Goal: Information Seeking & Learning: Learn about a topic

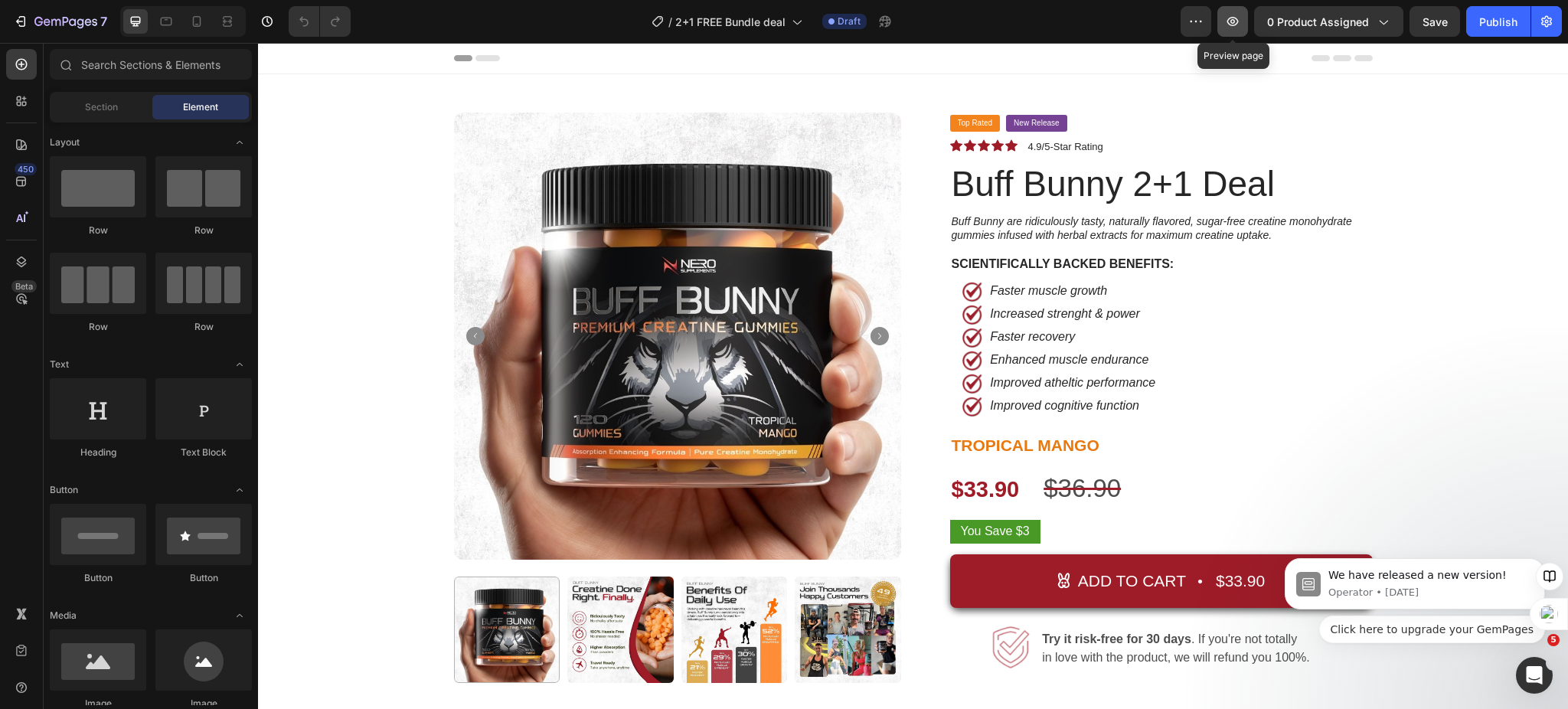
click at [1231, 21] on icon "button" at bounding box center [1233, 21] width 15 height 15
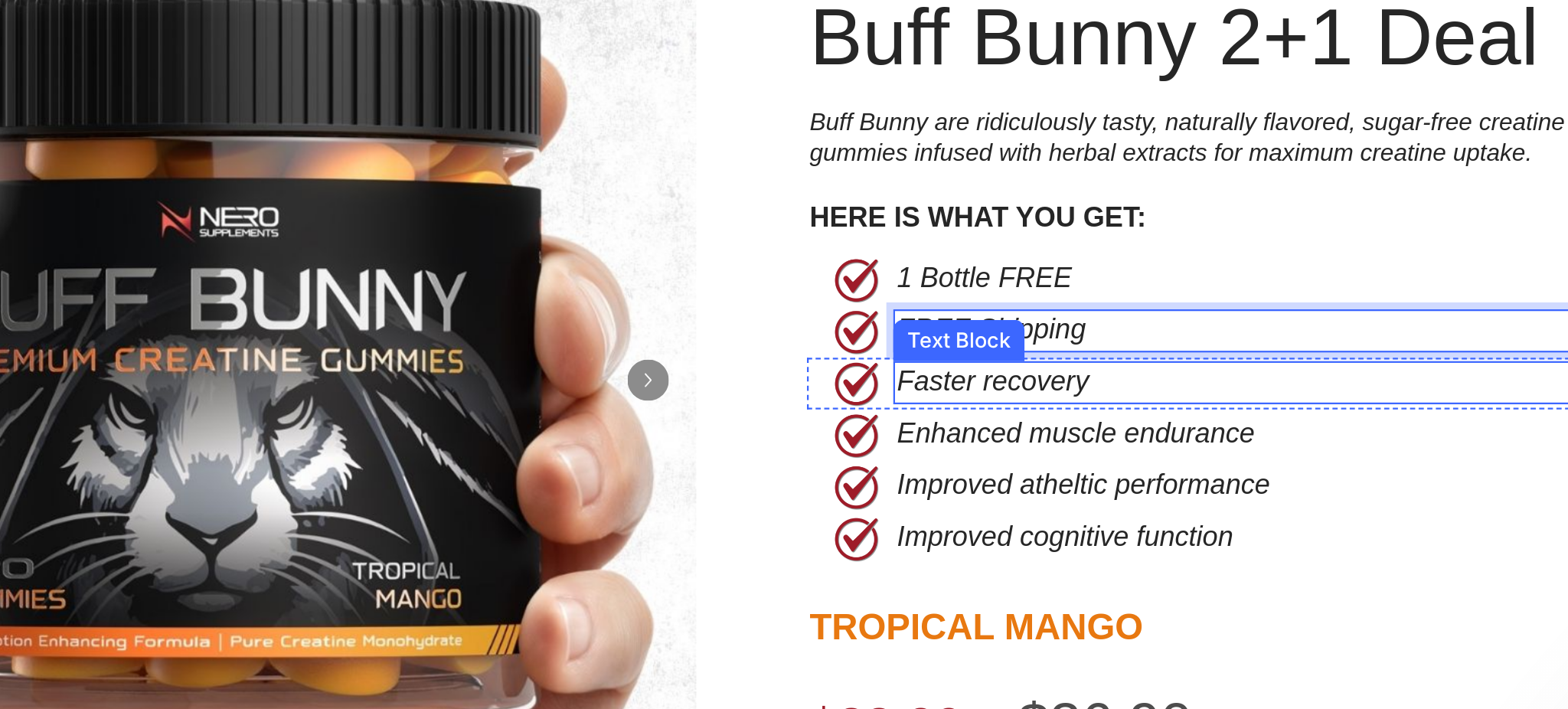
click at [10, 15] on p "Faster recovery" at bounding box center [128, 13] width 298 height 16
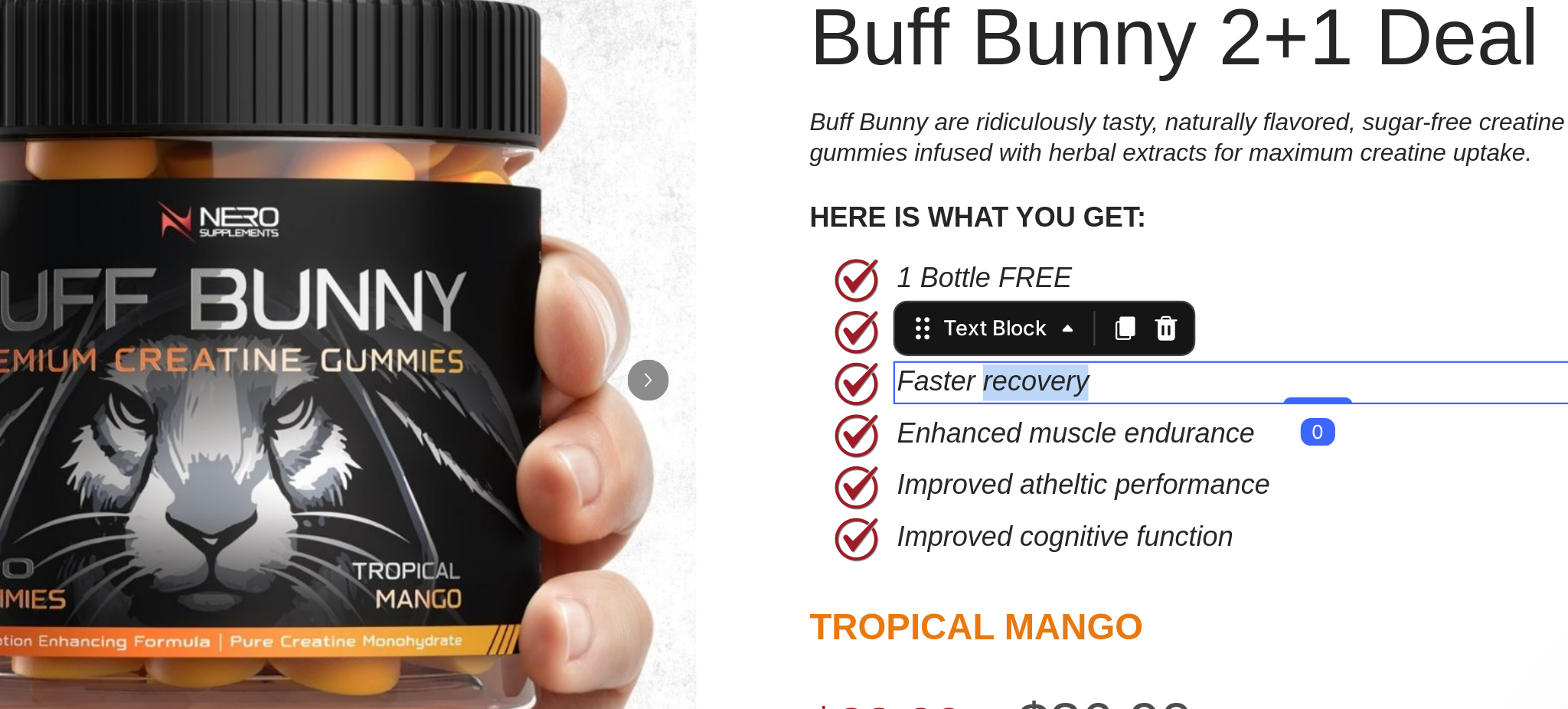
click at [10, 15] on p "Faster recovery" at bounding box center [128, 13] width 298 height 16
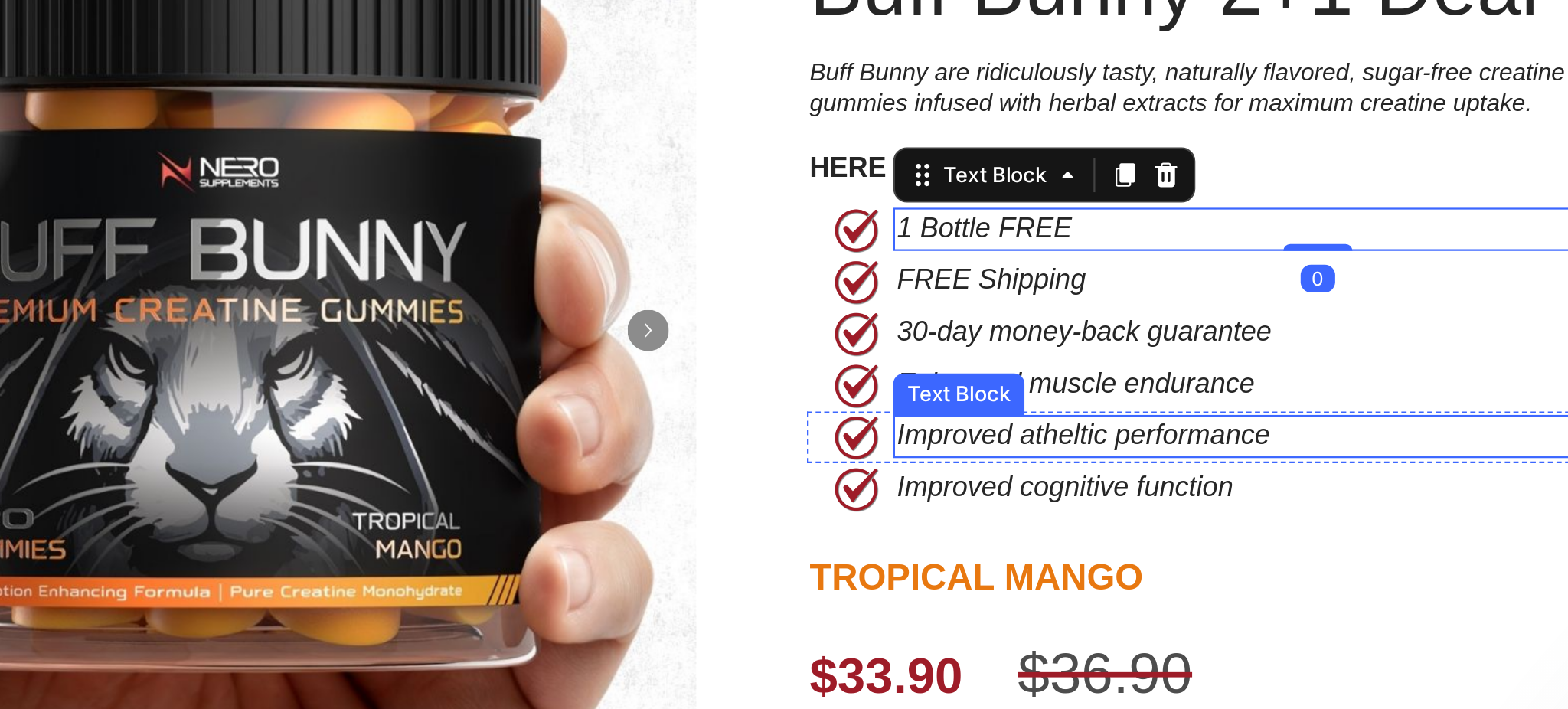
scroll to position [45, 0]
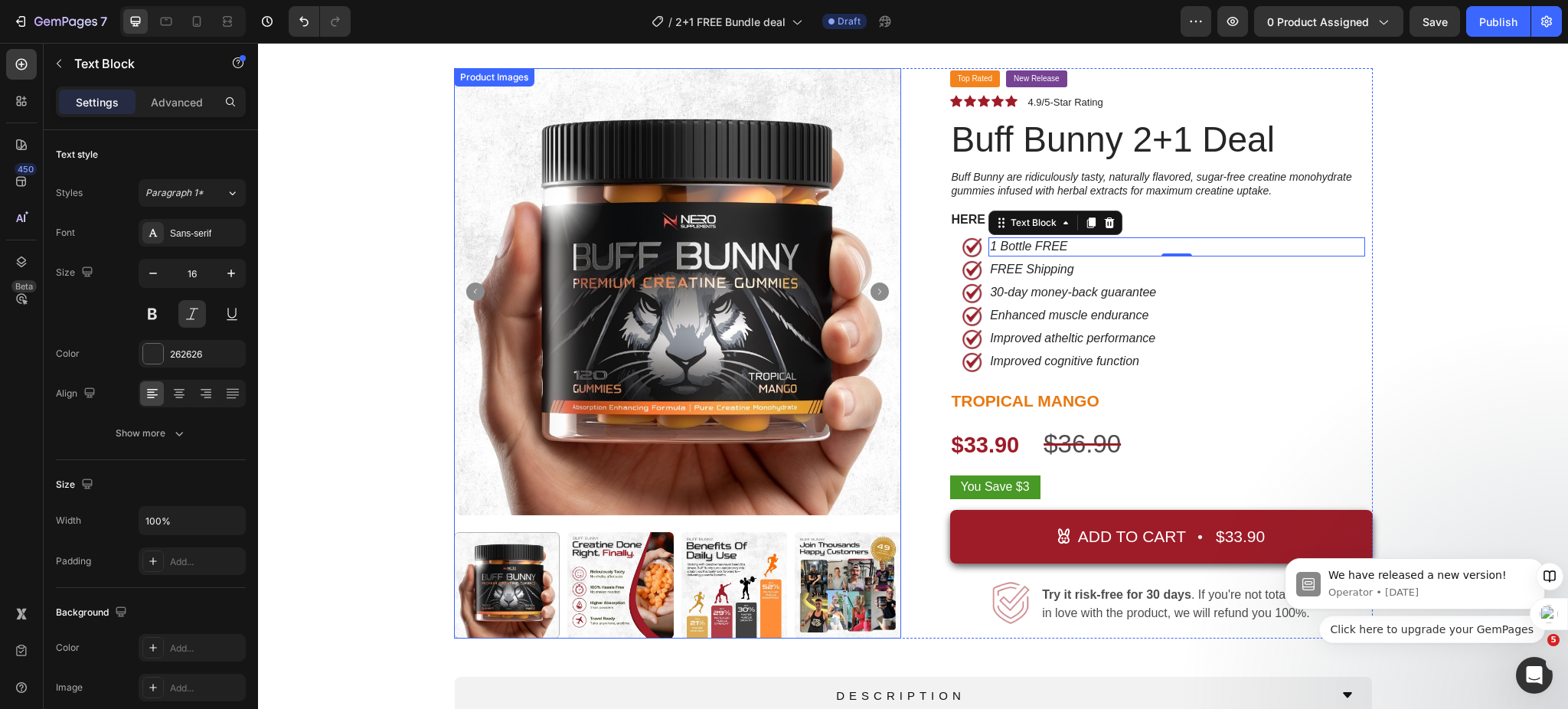
click at [721, 238] on img at bounding box center [678, 291] width 448 height 448
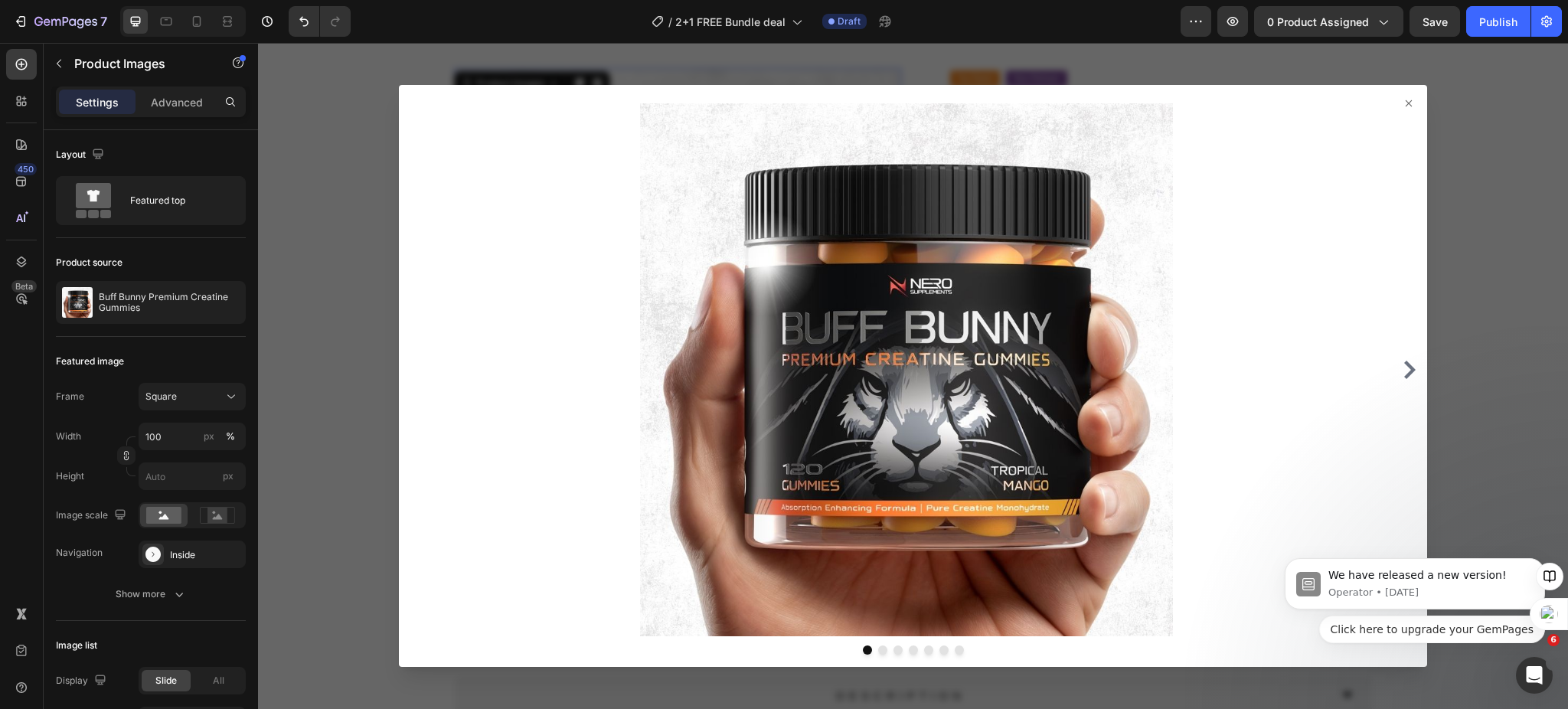
click at [1403, 107] on icon at bounding box center [1409, 103] width 12 height 12
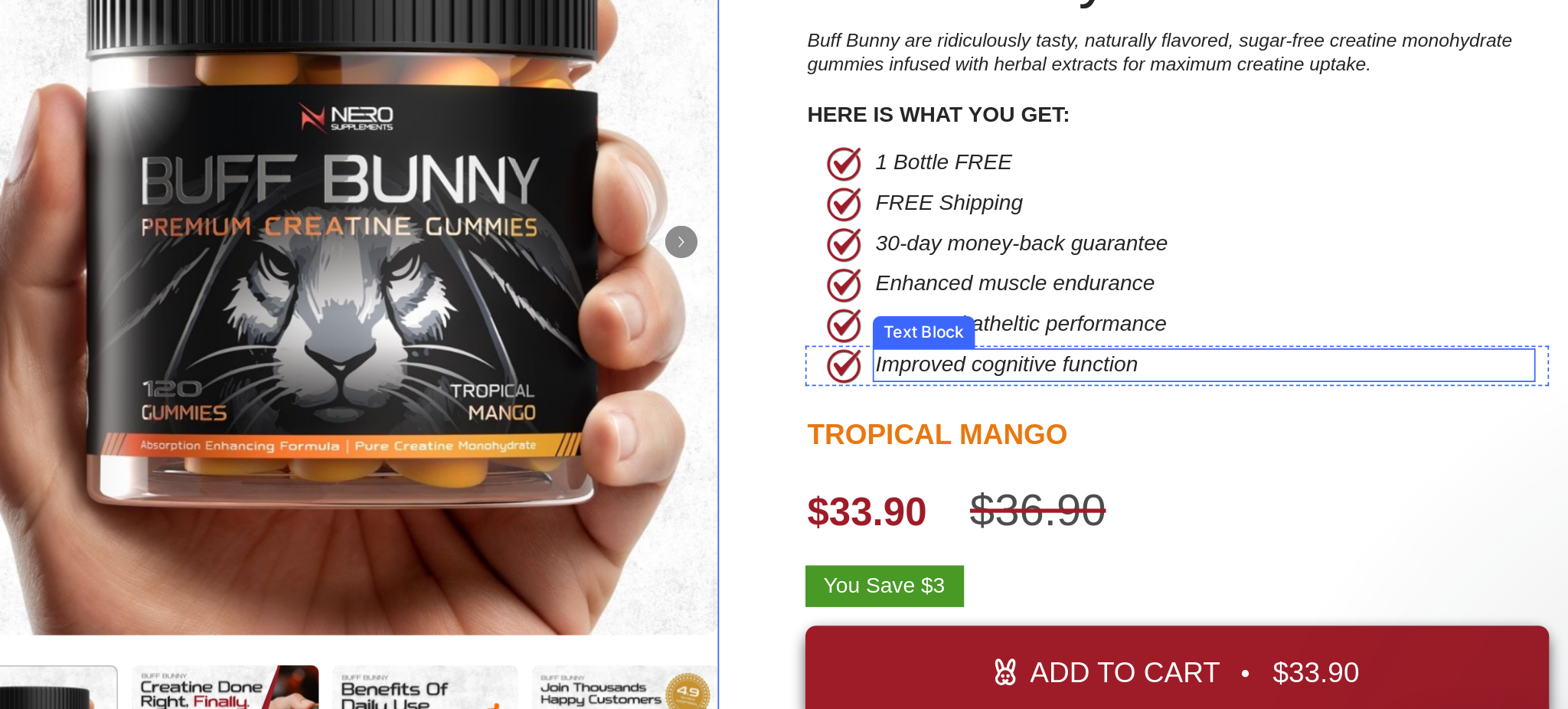
click at [463, 125] on p "Improved cognitive function" at bounding box center [469, 122] width 298 height 16
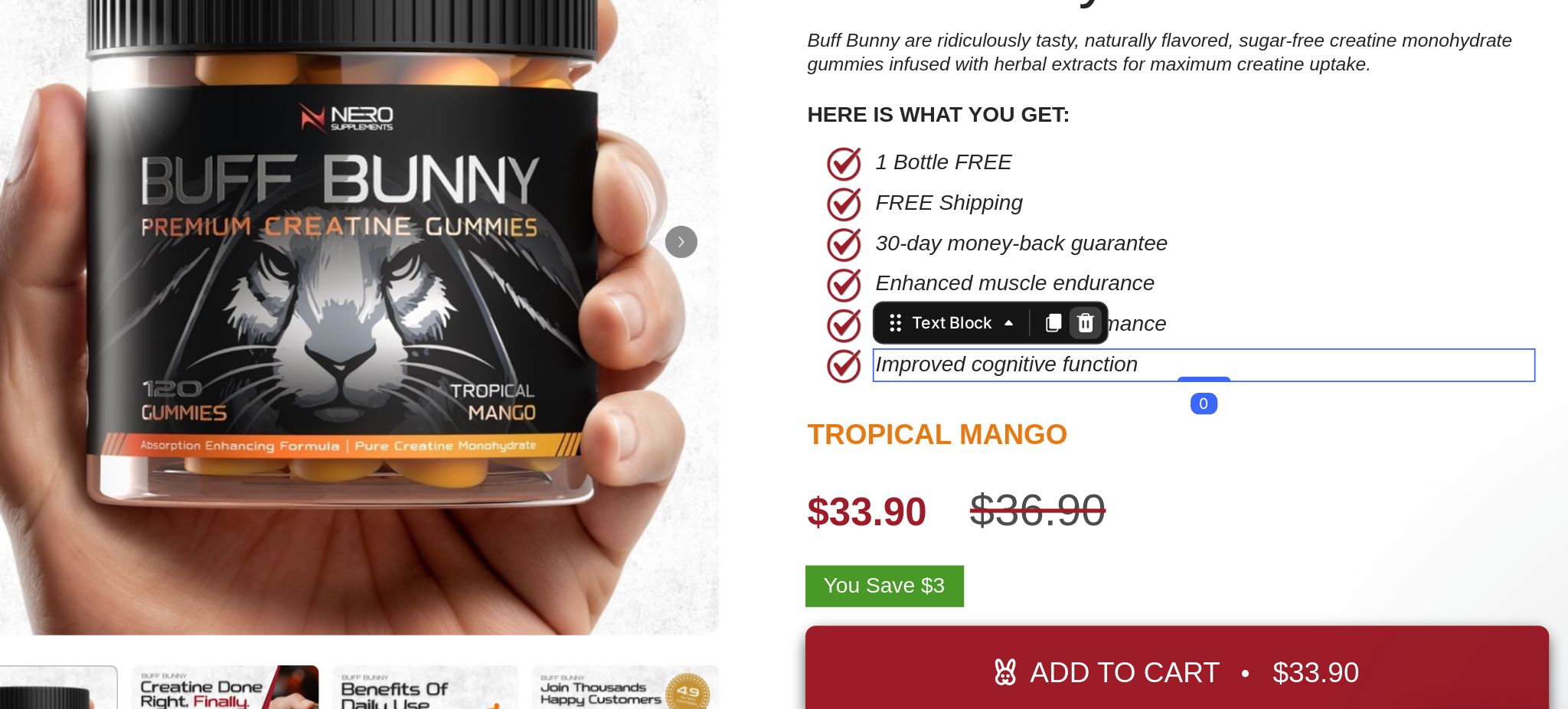
click at [435, 100] on icon at bounding box center [440, 98] width 10 height 10
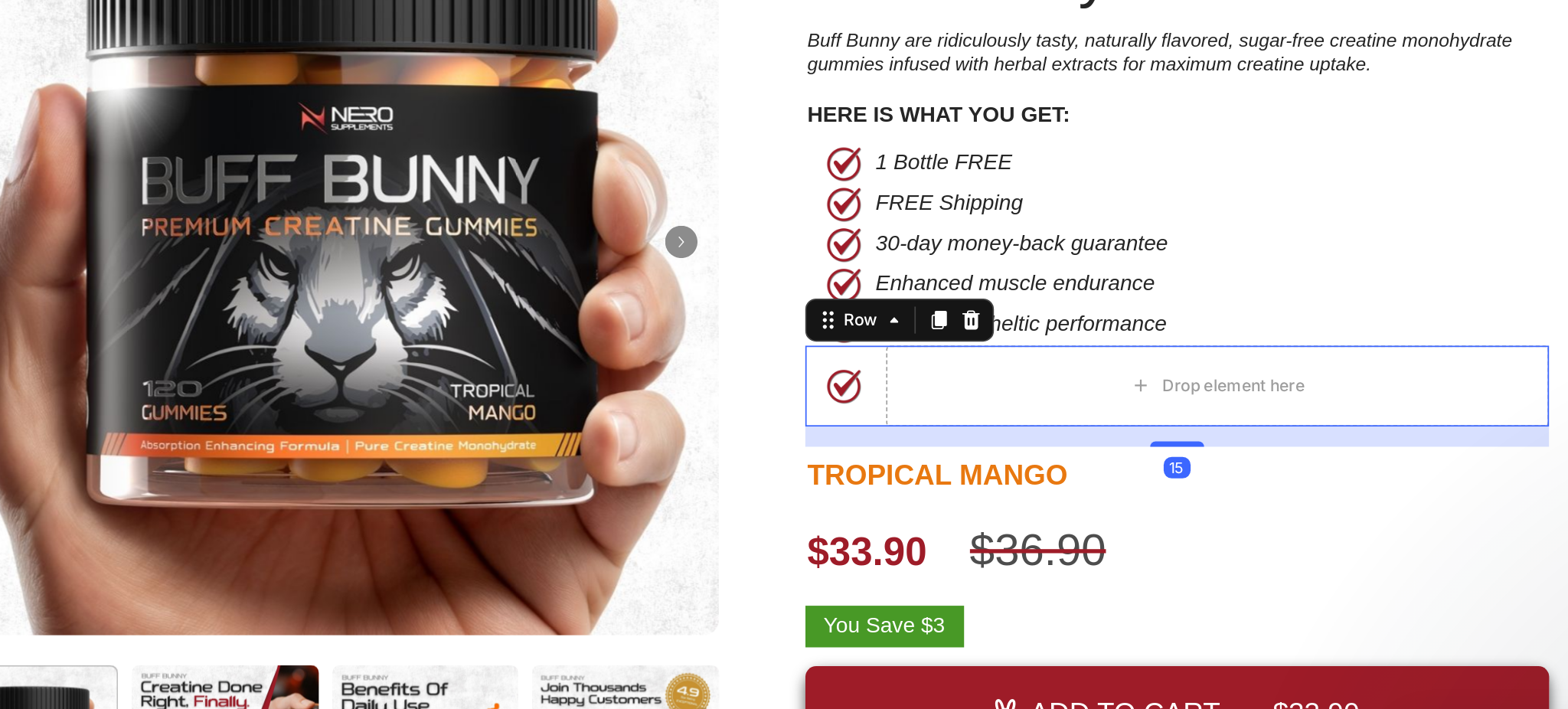
click at [284, 150] on div "Image" at bounding box center [298, 135] width 34 height 46
click at [368, 95] on icon at bounding box center [374, 96] width 12 height 12
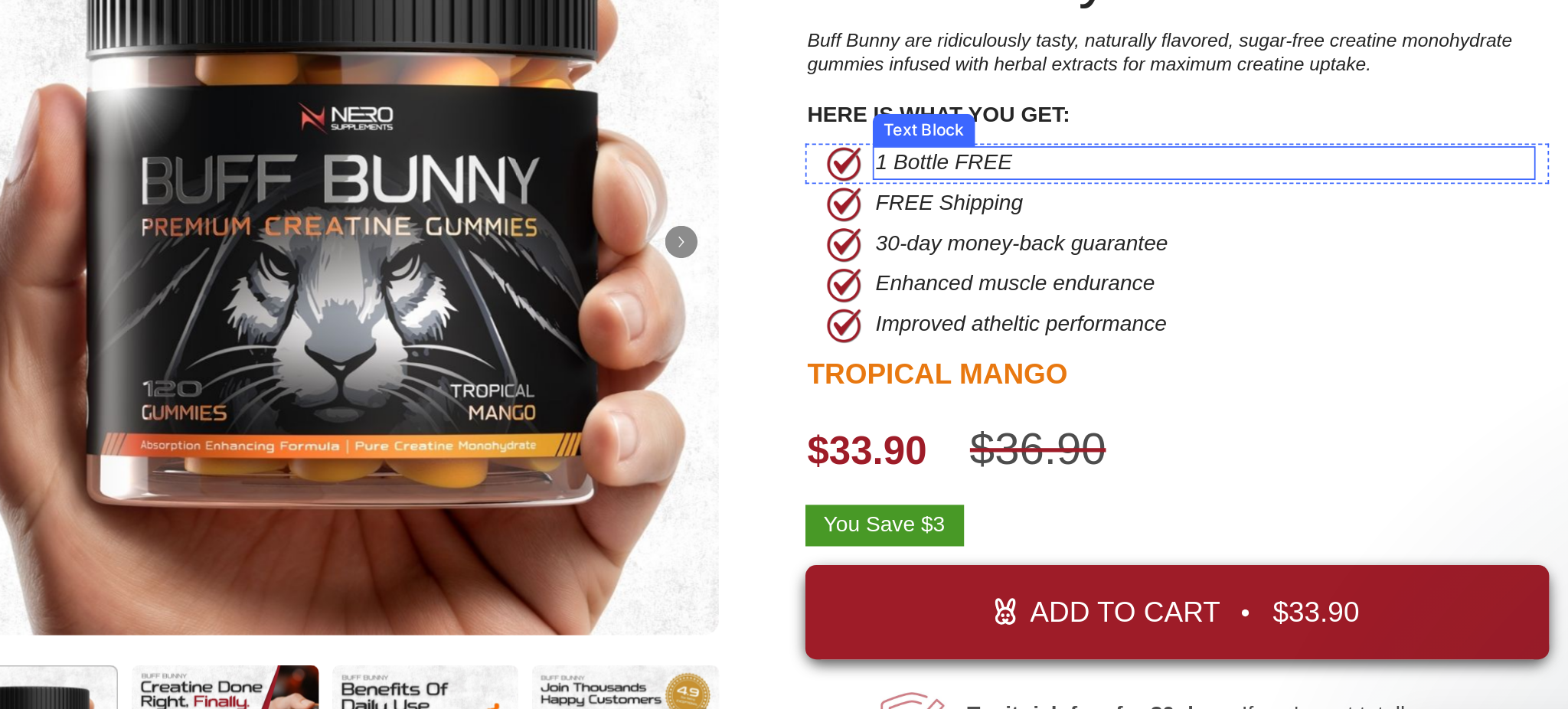
click at [388, 10] on p "1 Bottle FREE" at bounding box center [506, 8] width 373 height 16
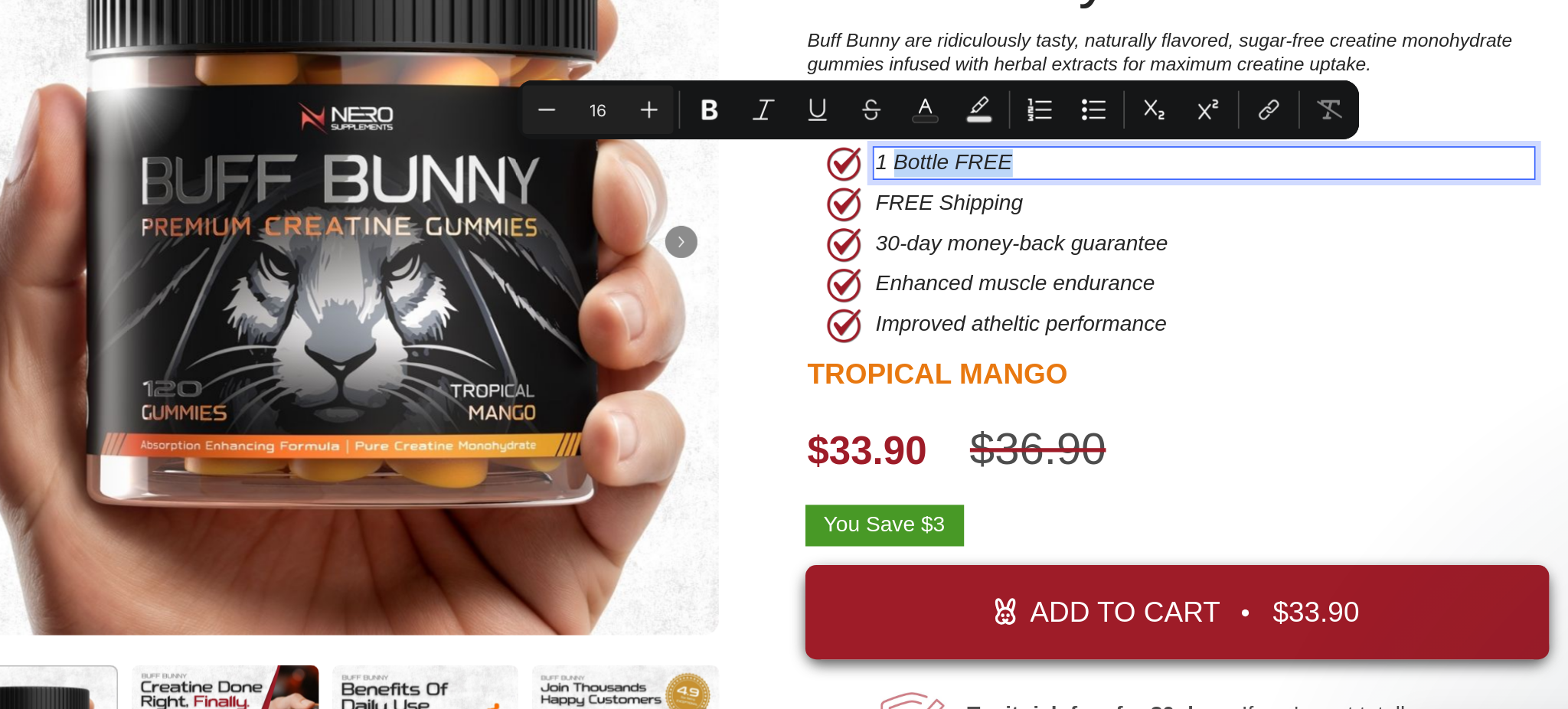
drag, startPoint x: 415, startPoint y: 10, endPoint x: 326, endPoint y: 11, distance: 89.0
click at [326, 11] on p "1 Bottle FREE" at bounding box center [506, 8] width 373 height 16
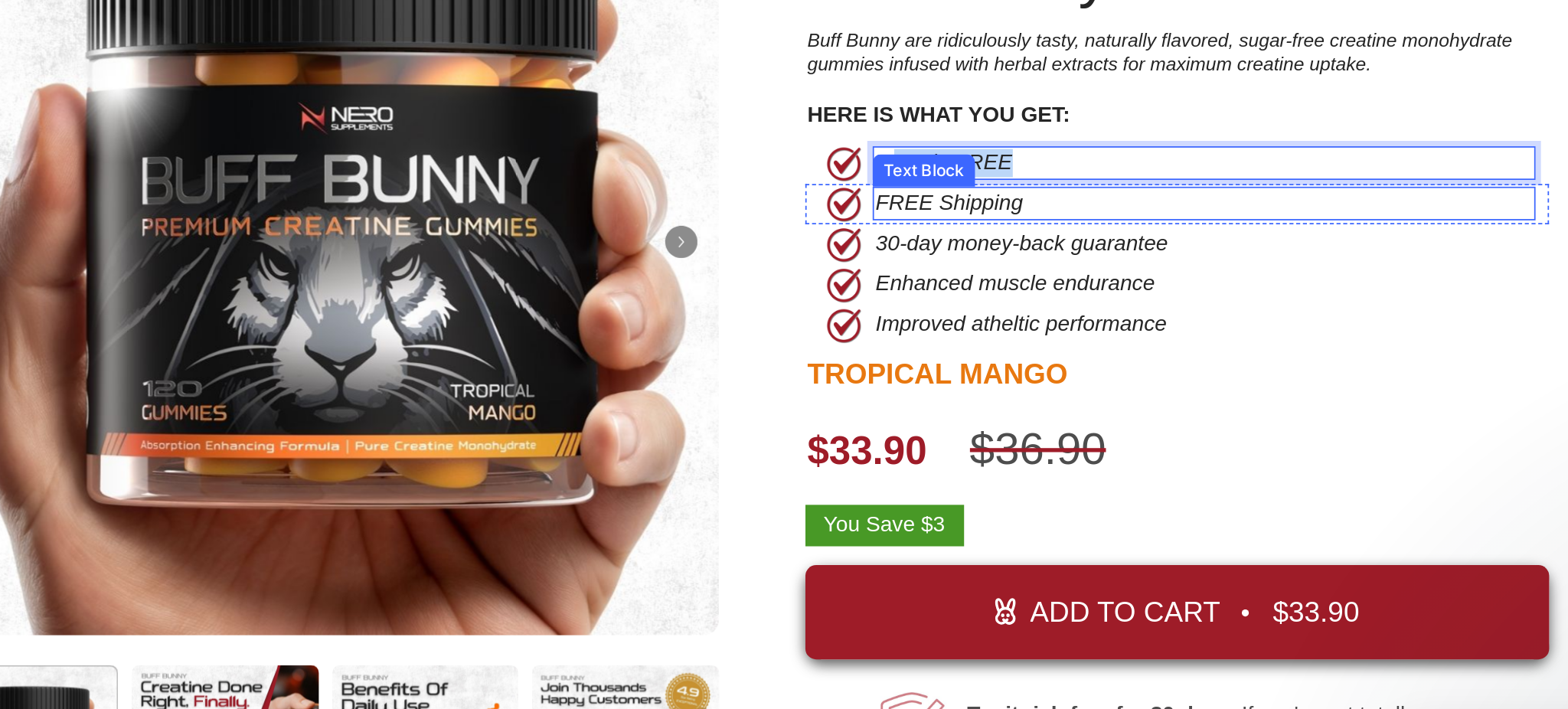
click at [470, 46] on p "30-day money-back guarantee" at bounding box center [469, 53] width 298 height 16
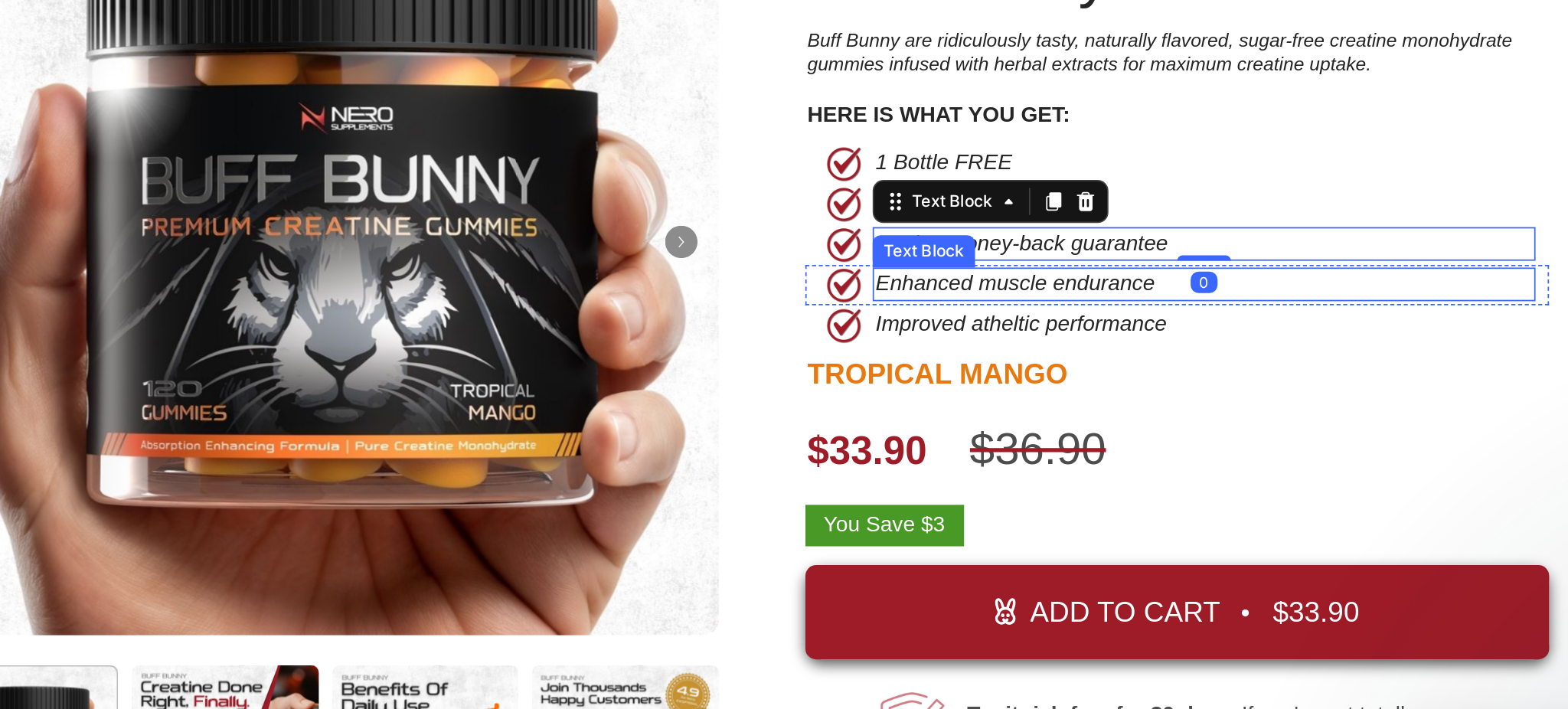
click at [448, 73] on p "Enhanced muscle endurance" at bounding box center [469, 76] width 298 height 16
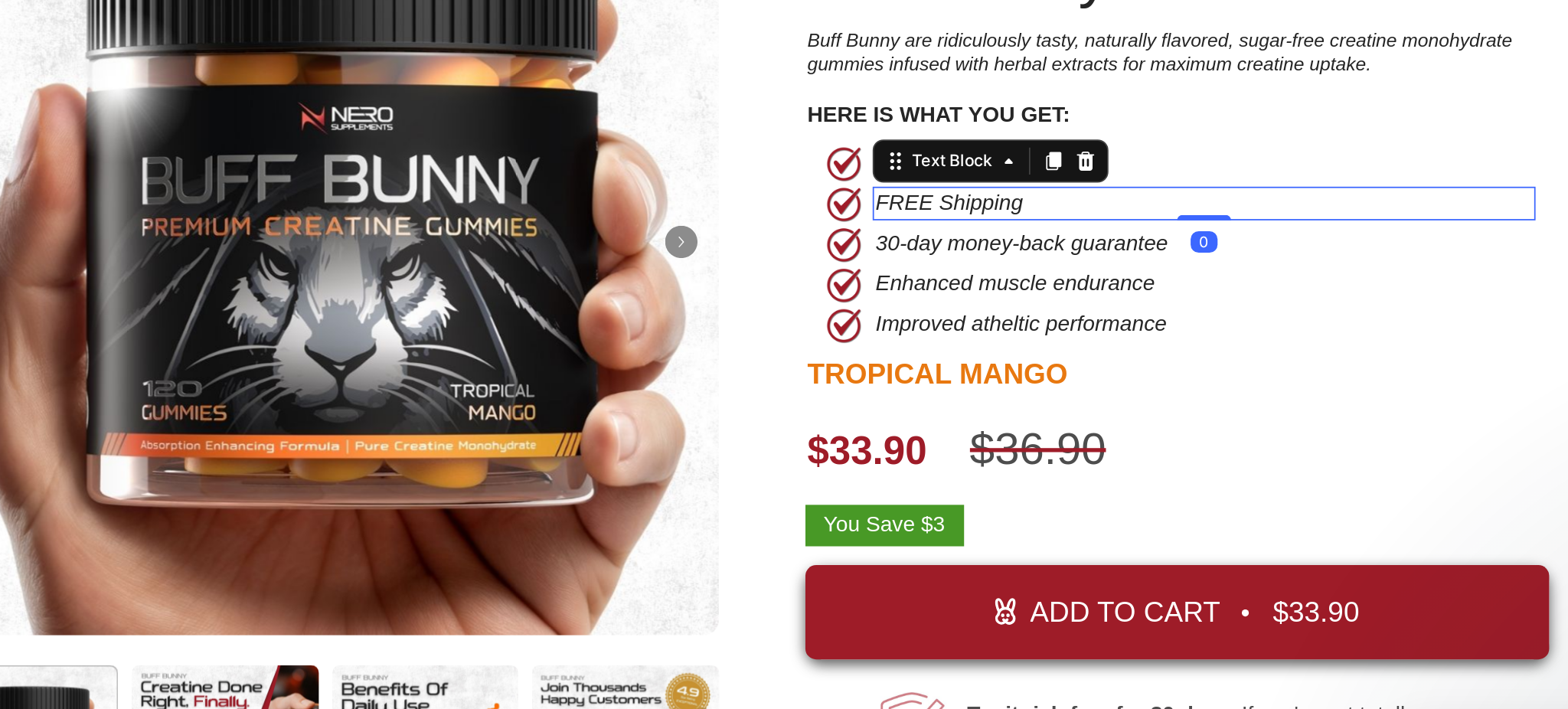
click at [353, 31] on p "FREE Shipping" at bounding box center [469, 31] width 298 height 16
click at [345, 31] on p "FREE Shipping" at bounding box center [469, 31] width 298 height 16
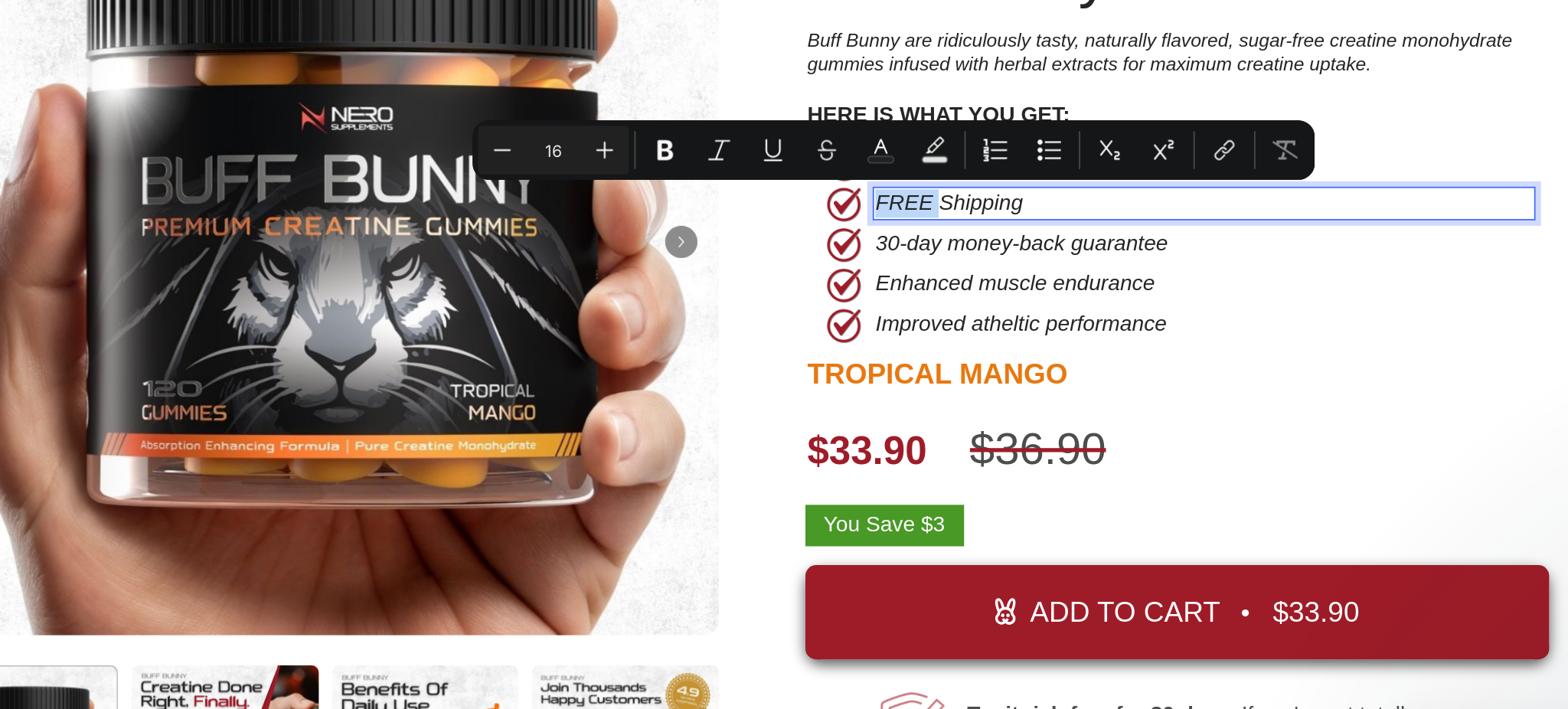
click at [340, 33] on p "FREE Shipping" at bounding box center [469, 31] width 298 height 16
click at [338, 35] on p "FREE Shipping" at bounding box center [469, 31] width 298 height 16
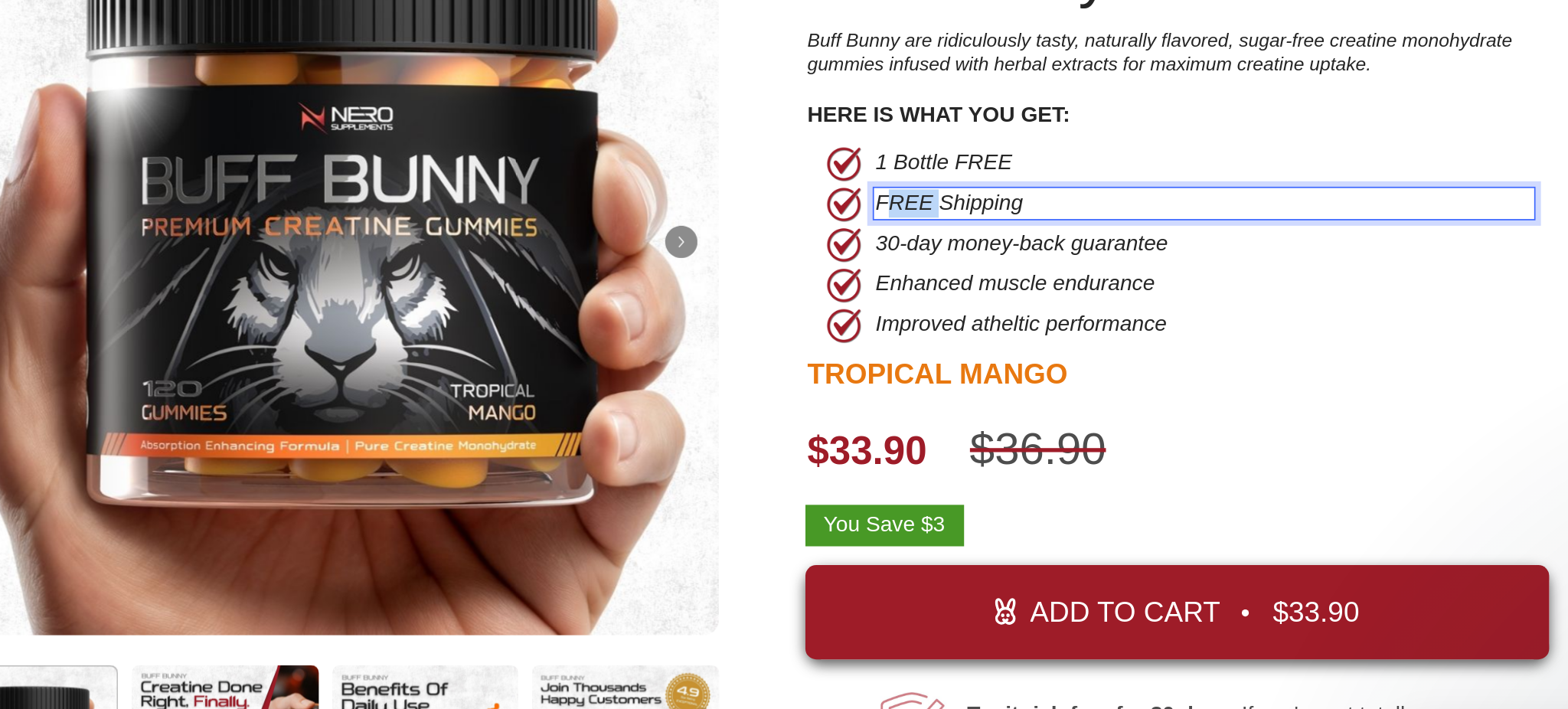
drag, startPoint x: 346, startPoint y: 33, endPoint x: 322, endPoint y: 33, distance: 24.0
click at [322, 33] on p "FREE Shipping" at bounding box center [469, 31] width 298 height 16
click at [440, 38] on p "FreeShipping" at bounding box center [469, 31] width 298 height 16
click at [340, 31] on p "FreeShipping" at bounding box center [469, 31] width 298 height 16
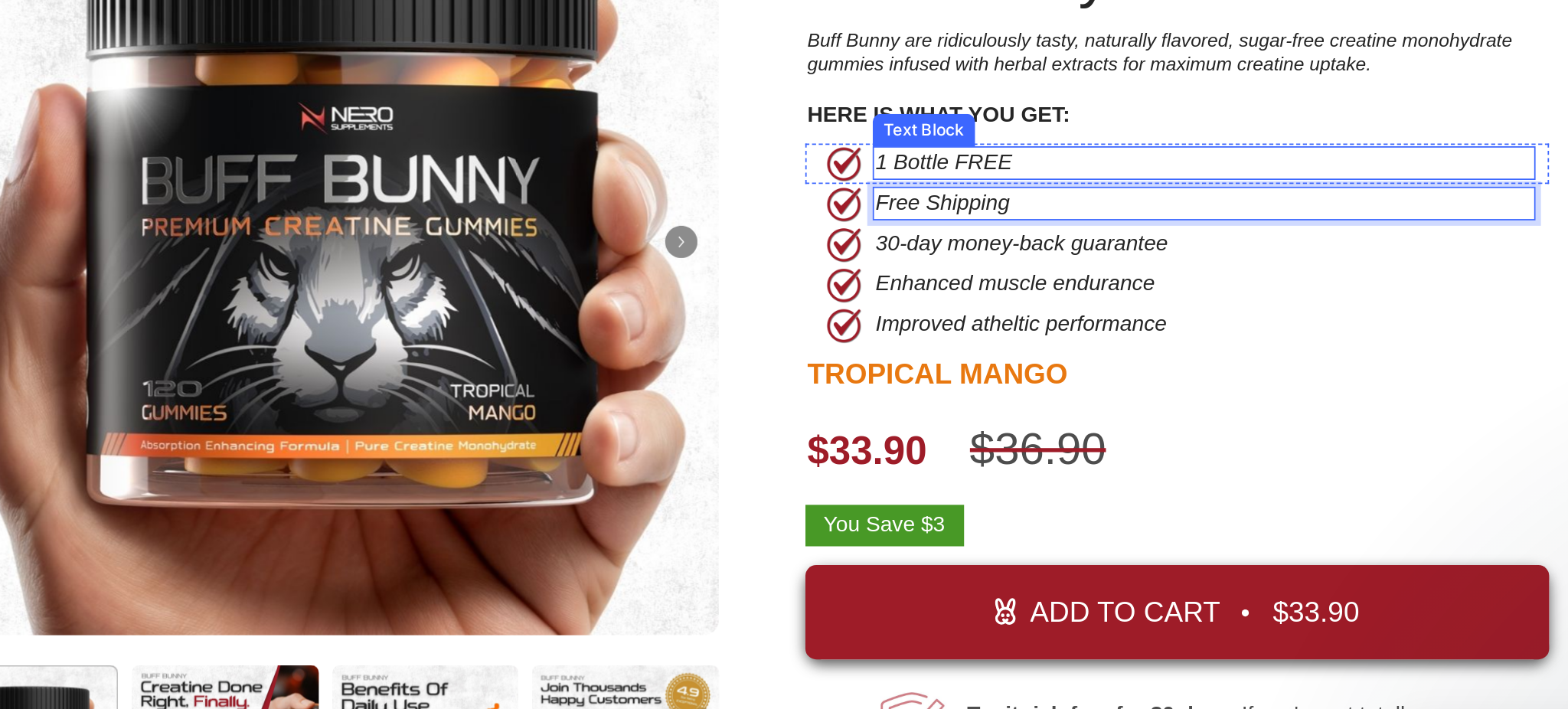
click at [393, 9] on p "1 Bottle FREE" at bounding box center [506, 8] width 373 height 16
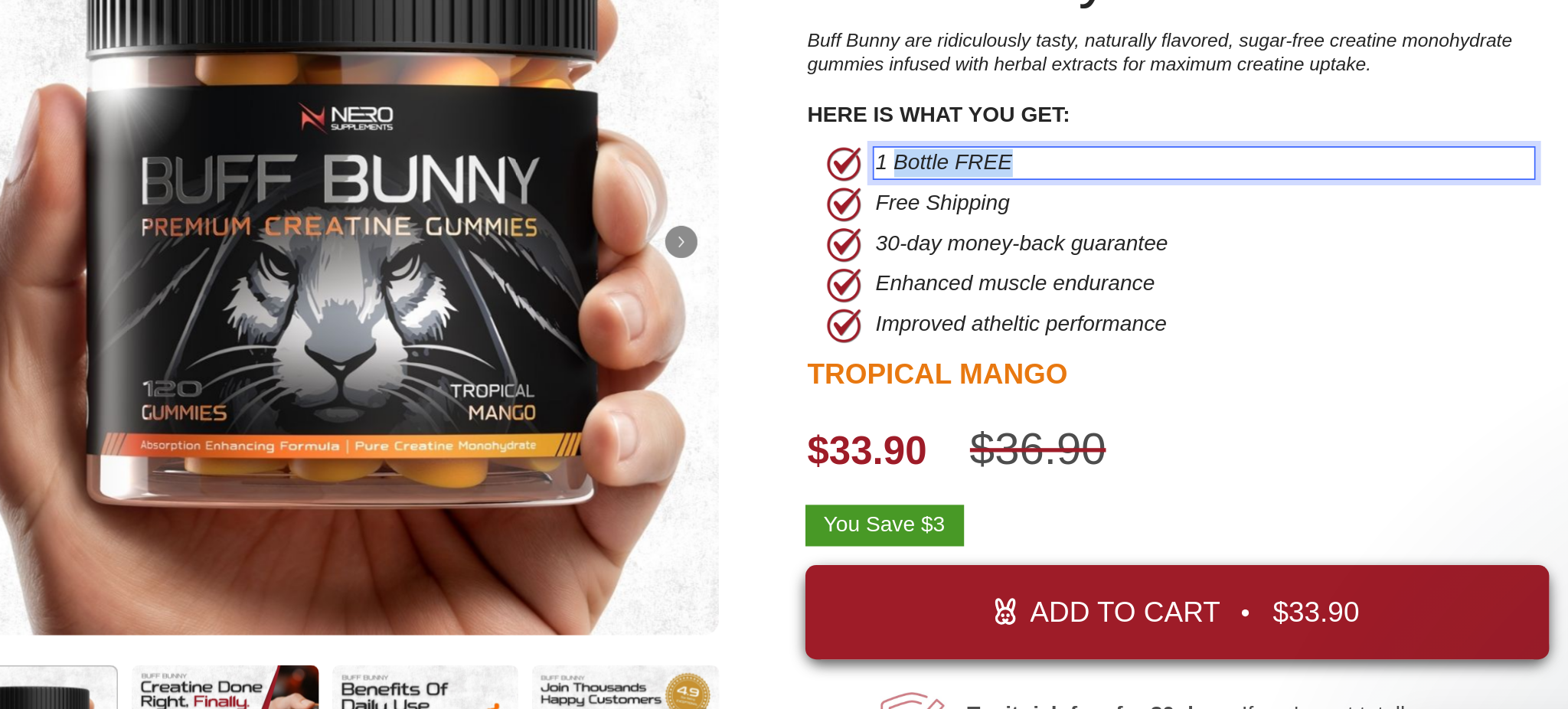
drag, startPoint x: 408, startPoint y: 7, endPoint x: 323, endPoint y: 15, distance: 85.4
click at [323, 15] on p "1 Bottle FREE" at bounding box center [506, 8] width 373 height 16
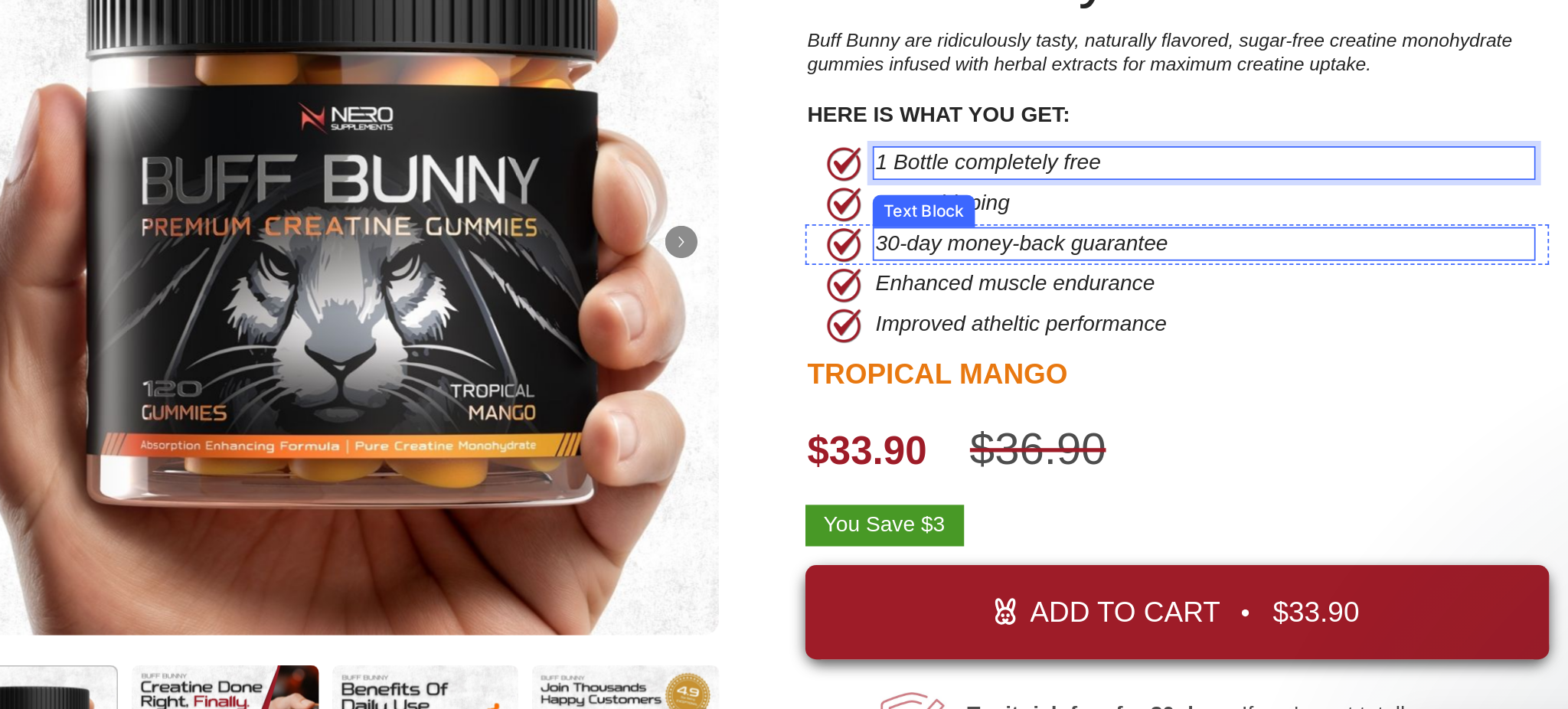
click at [452, 66] on div "Enhanced muscle endurance Text Block" at bounding box center [514, 77] width 376 height 23
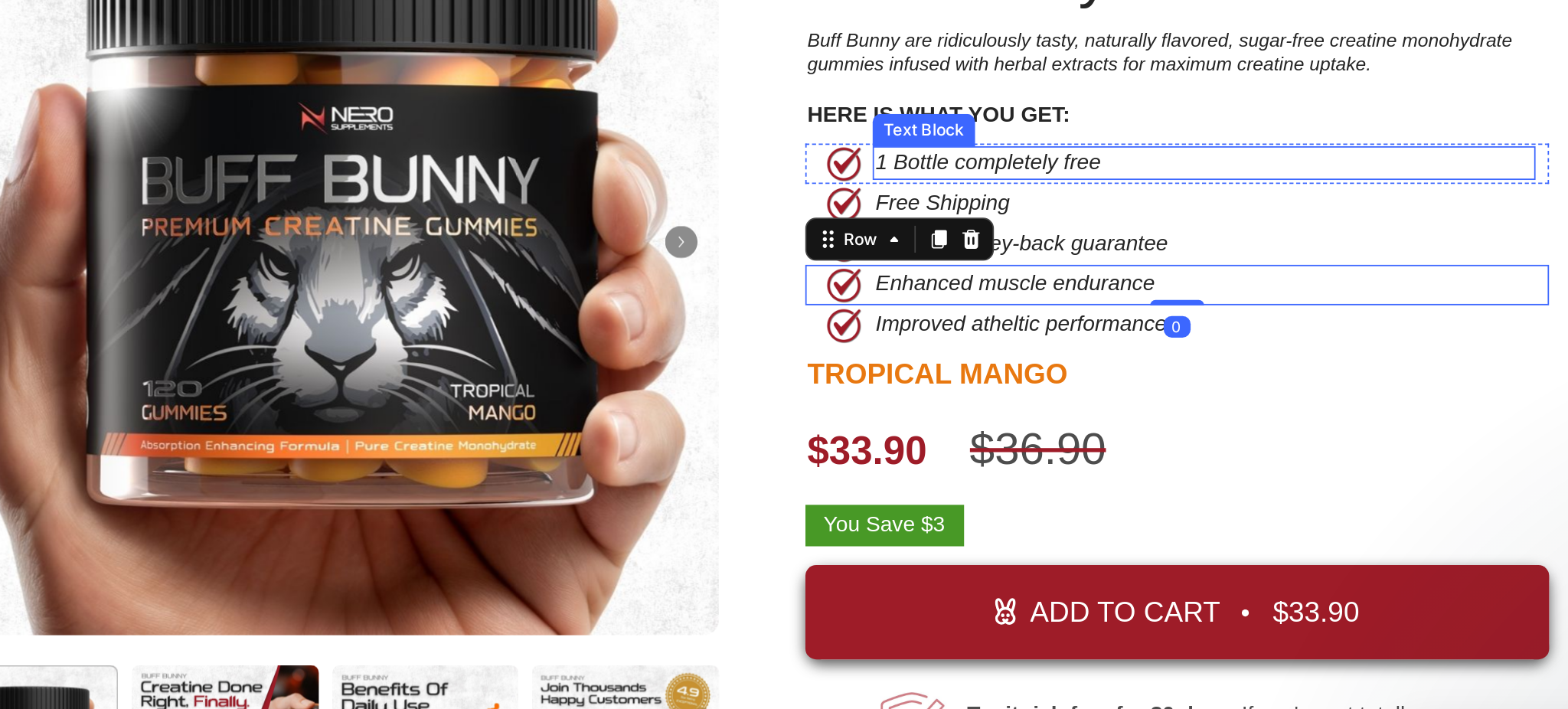
click at [400, 8] on p "1 Bottle completely free" at bounding box center [506, 8] width 373 height 16
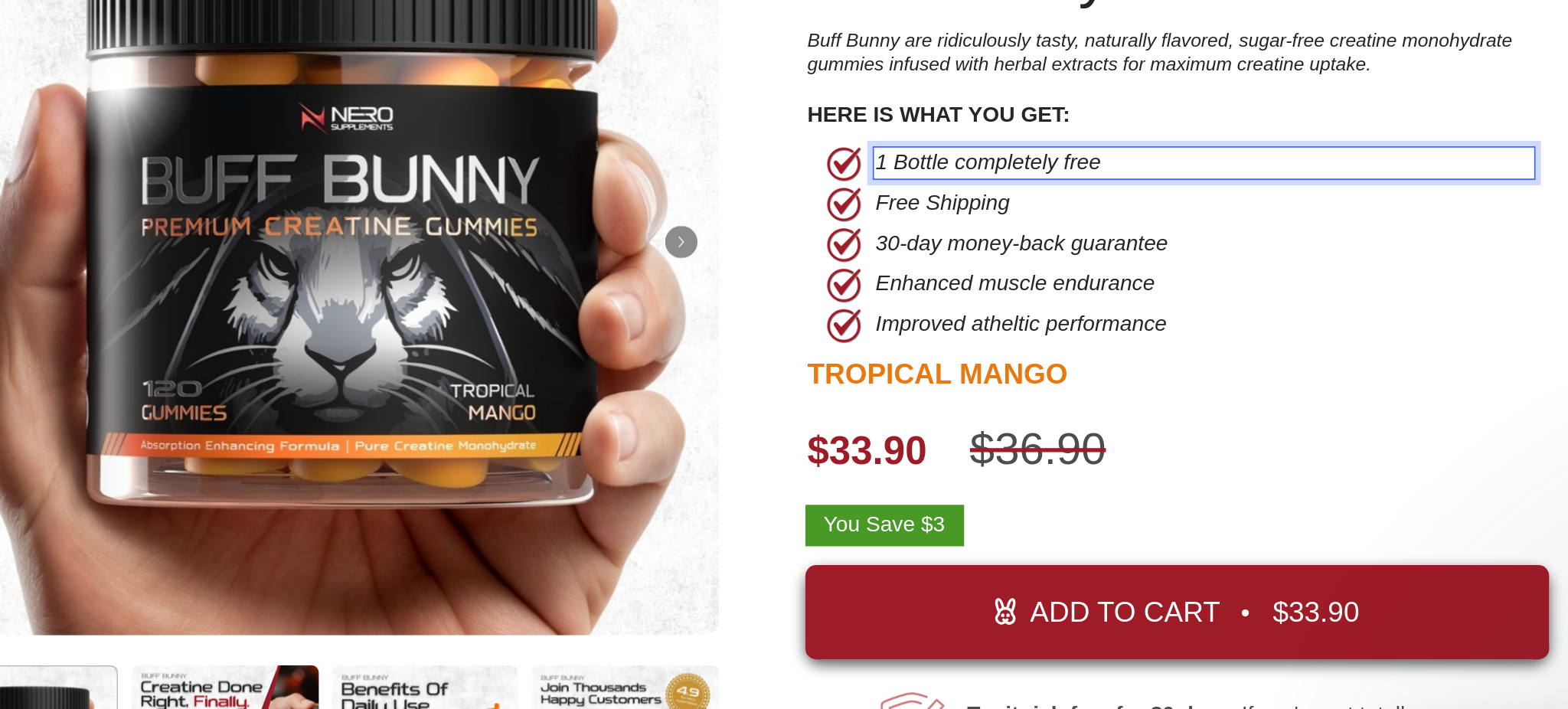
click at [457, 12] on p "1 Bottle completely free" at bounding box center [506, 8] width 373 height 16
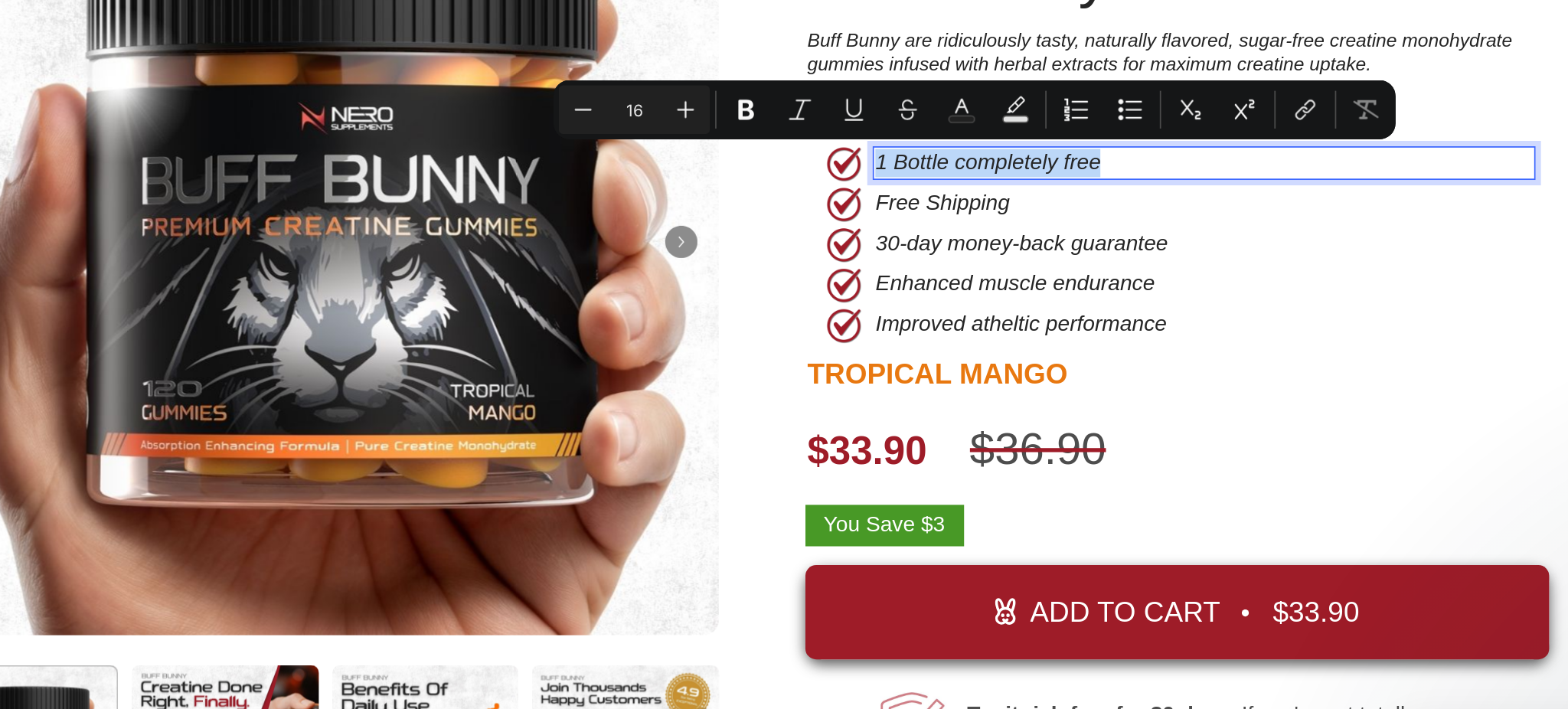
drag, startPoint x: 465, startPoint y: 10, endPoint x: 315, endPoint y: 13, distance: 150.0
click at [320, 13] on p "1 Bottle completely free" at bounding box center [506, 8] width 373 height 16
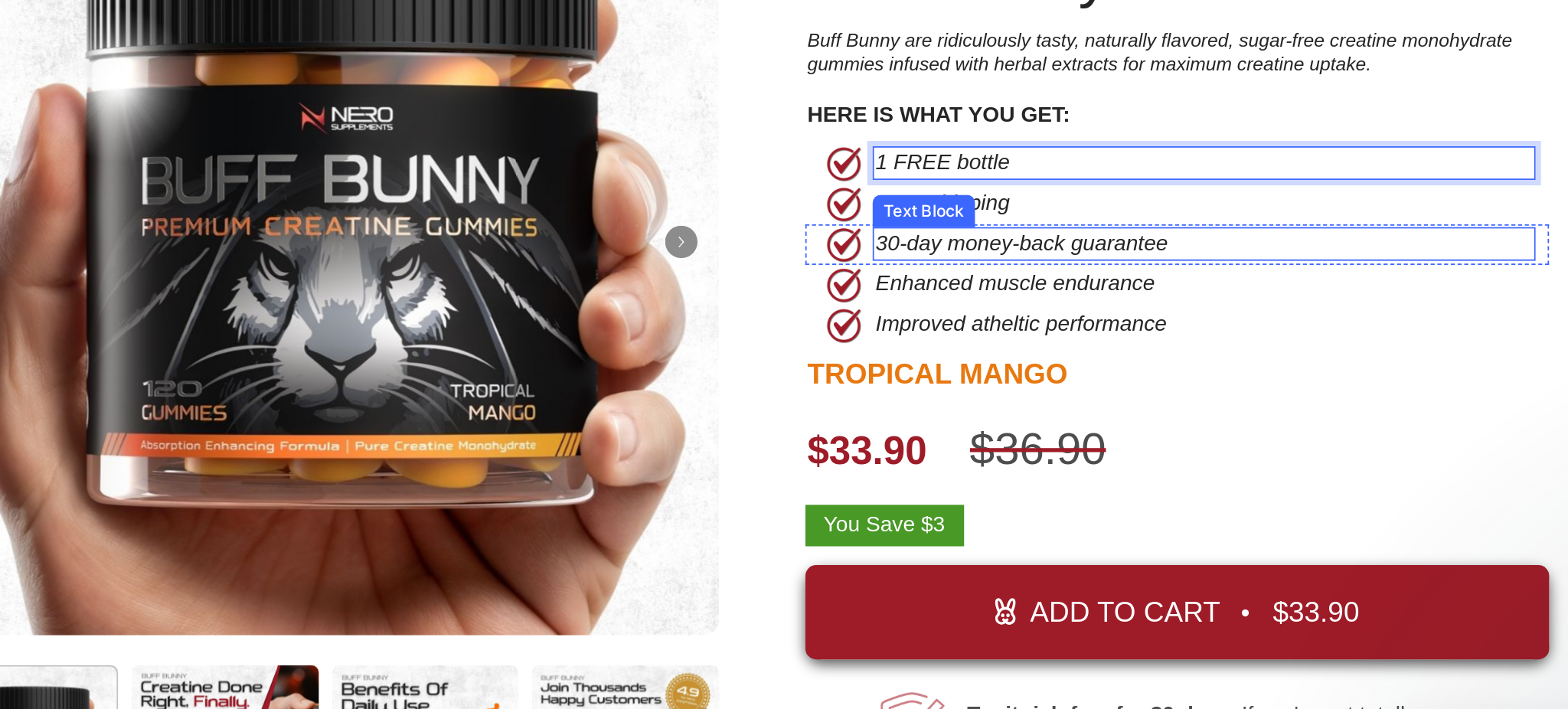
click at [408, 72] on p "Enhanced muscle endurance" at bounding box center [469, 76] width 298 height 16
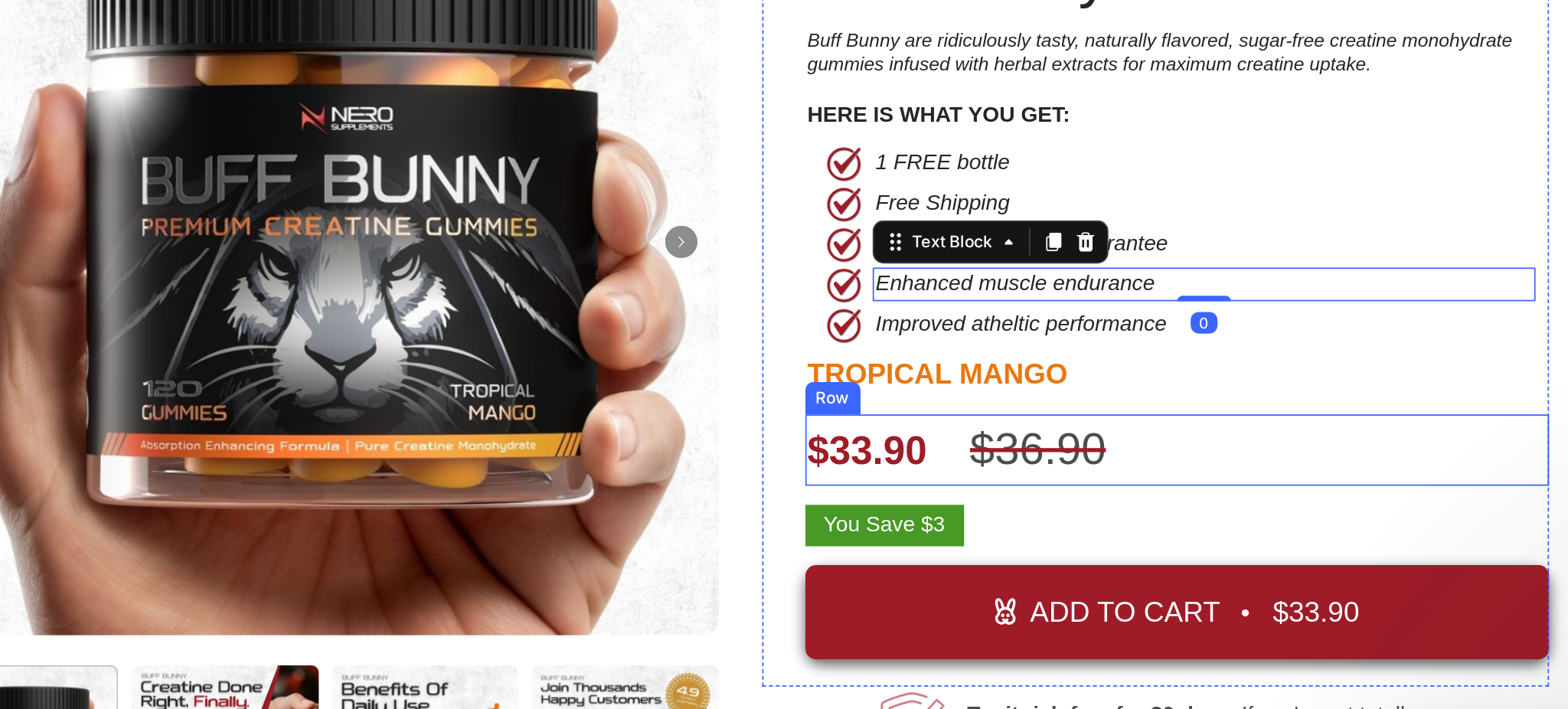
click at [473, 154] on div "$33.90 Product Price Product Price $36.90 Product Price Product Price Row" at bounding box center [491, 171] width 423 height 41
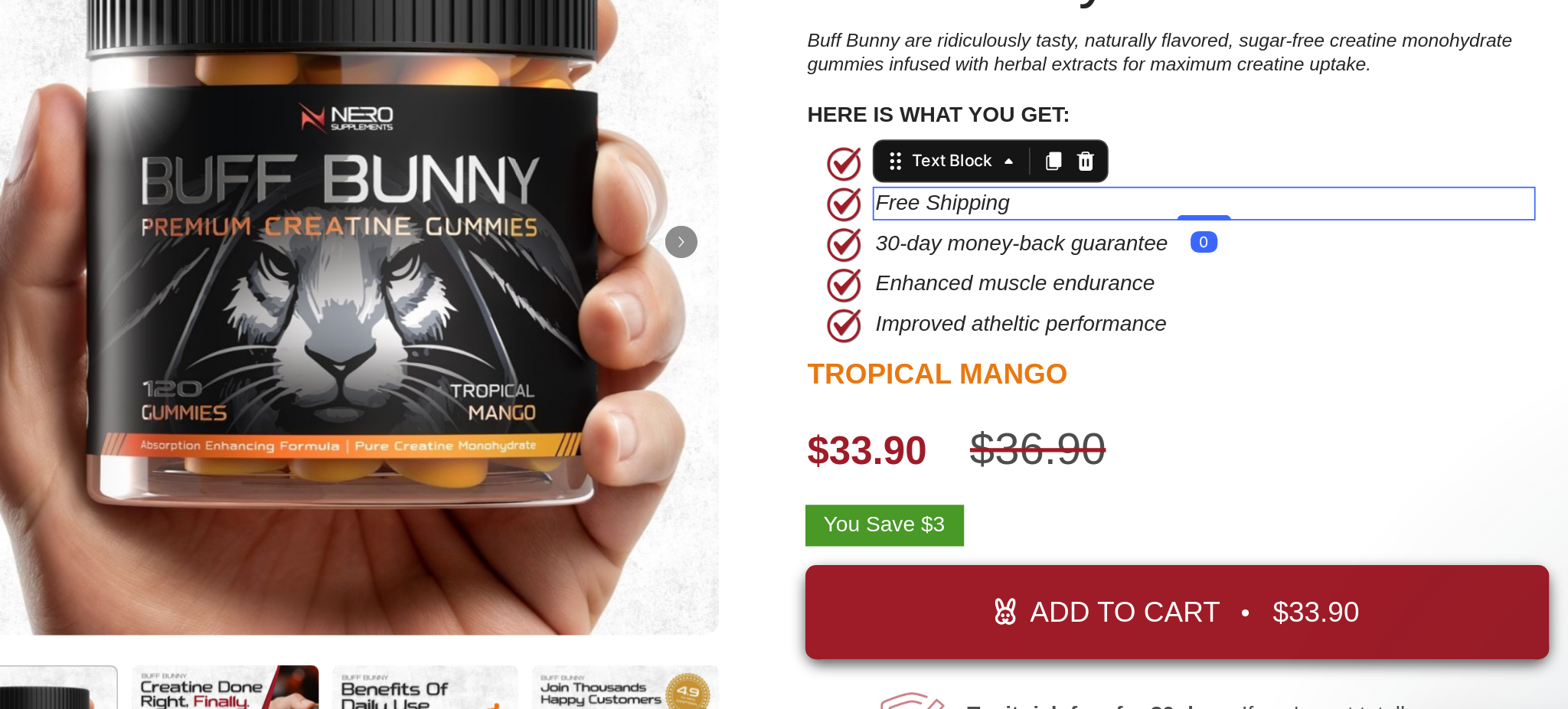
click at [401, 33] on p "Free Shipping" at bounding box center [469, 31] width 298 height 16
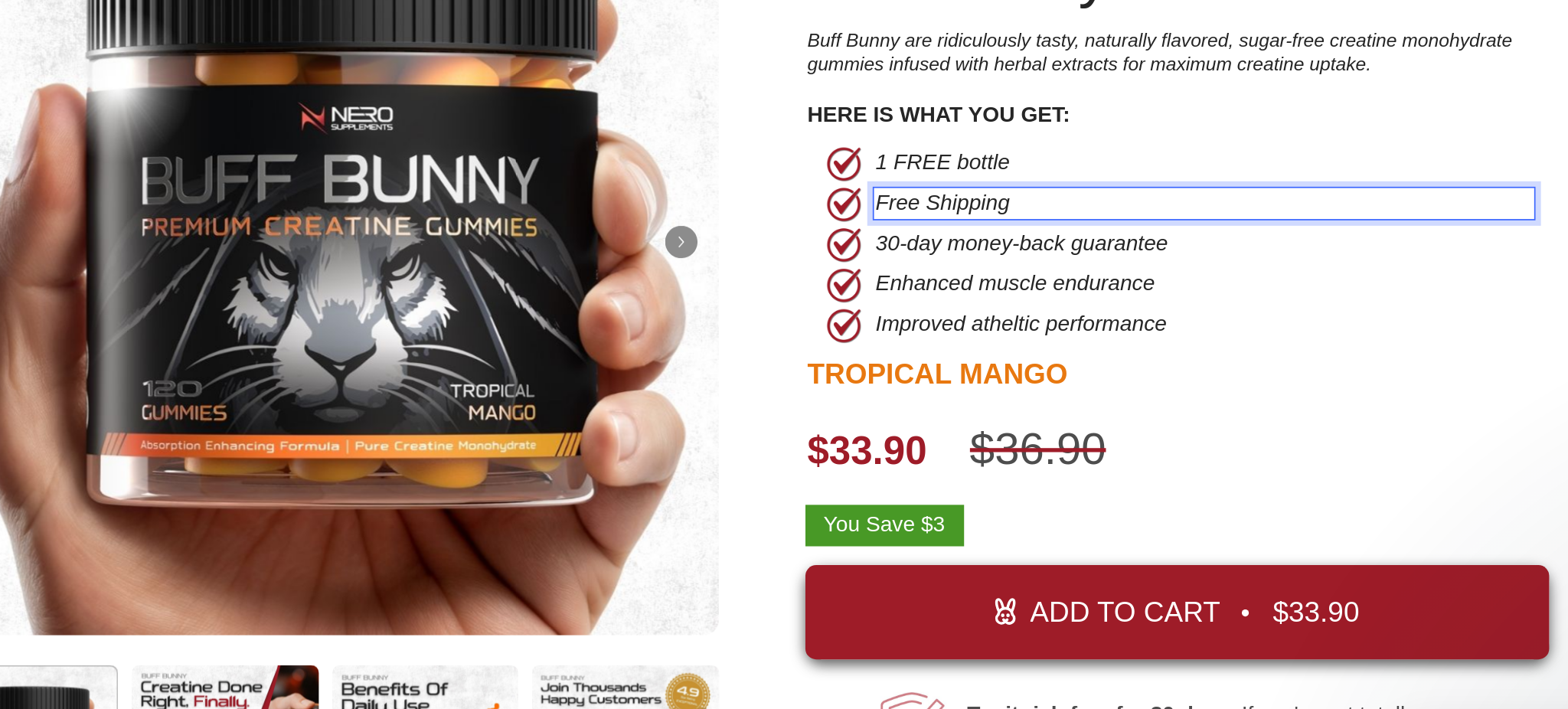
click at [391, 30] on p "Free Shipping" at bounding box center [469, 31] width 298 height 16
drag, startPoint x: 417, startPoint y: 30, endPoint x: 343, endPoint y: 31, distance: 74.0
click at [343, 31] on p "Free Shipping" at bounding box center [469, 31] width 298 height 16
click at [426, 32] on p "Free shipping across U.S." at bounding box center [469, 31] width 298 height 16
click at [469, 31] on p "Free shipping across U.S." at bounding box center [469, 31] width 298 height 16
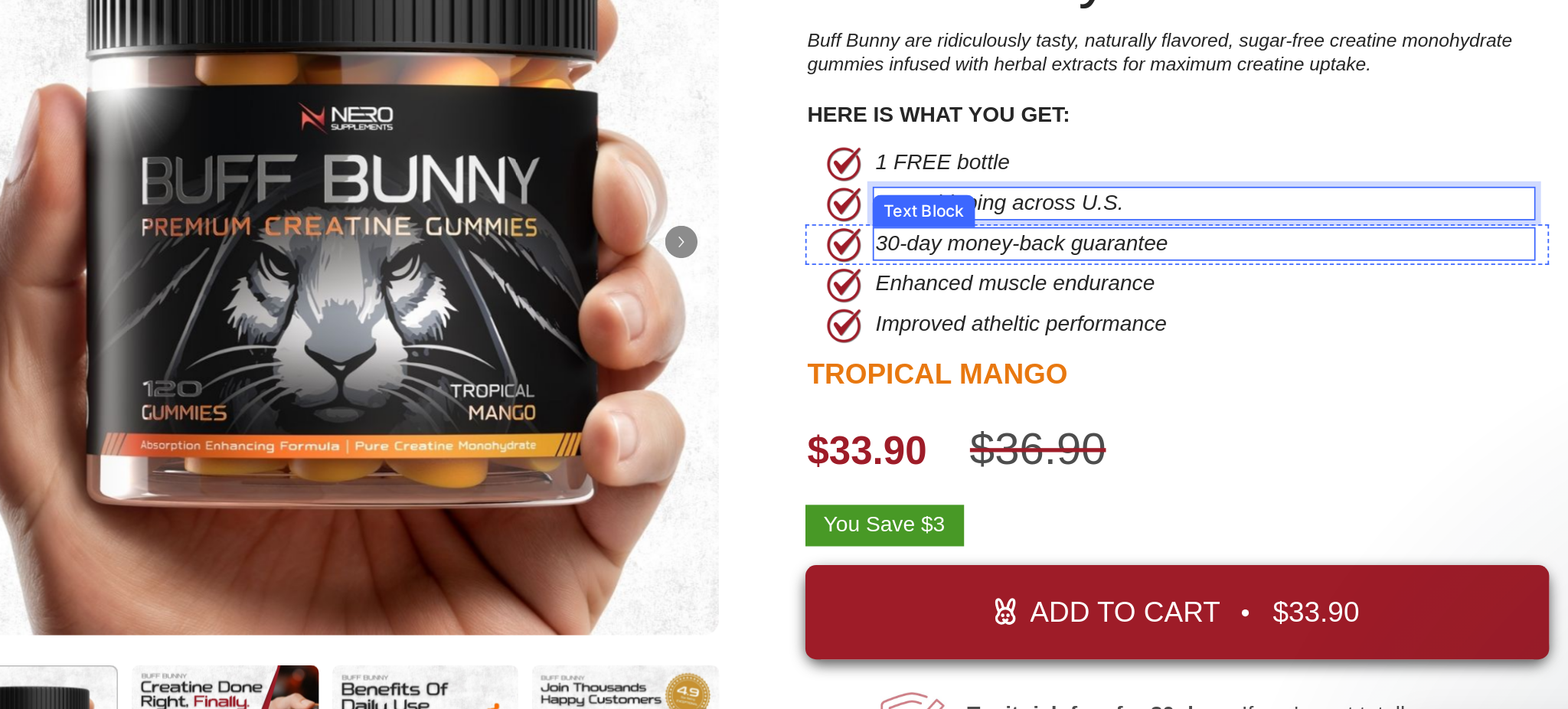
click at [374, 52] on p "30-day money-back guarantee" at bounding box center [469, 53] width 298 height 16
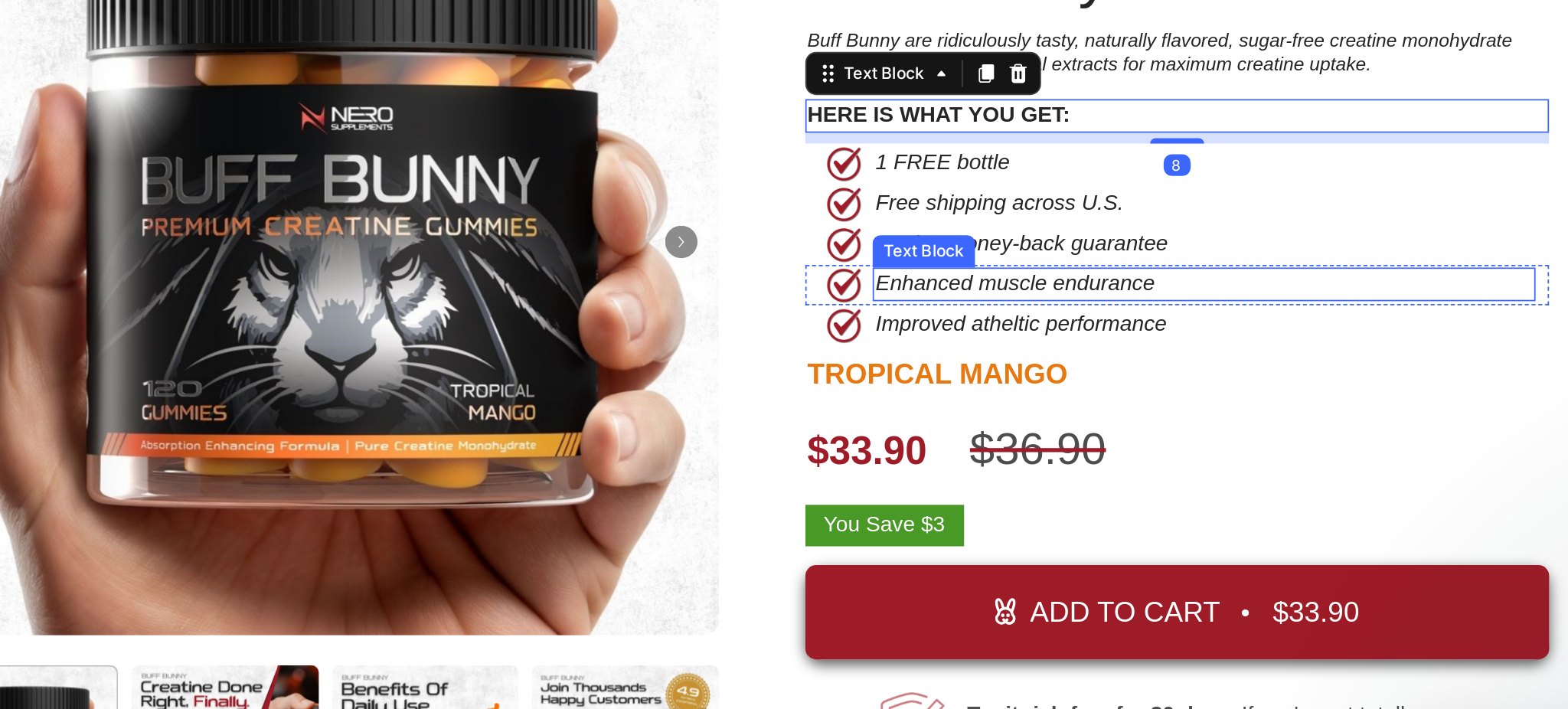
scroll to position [0, 0]
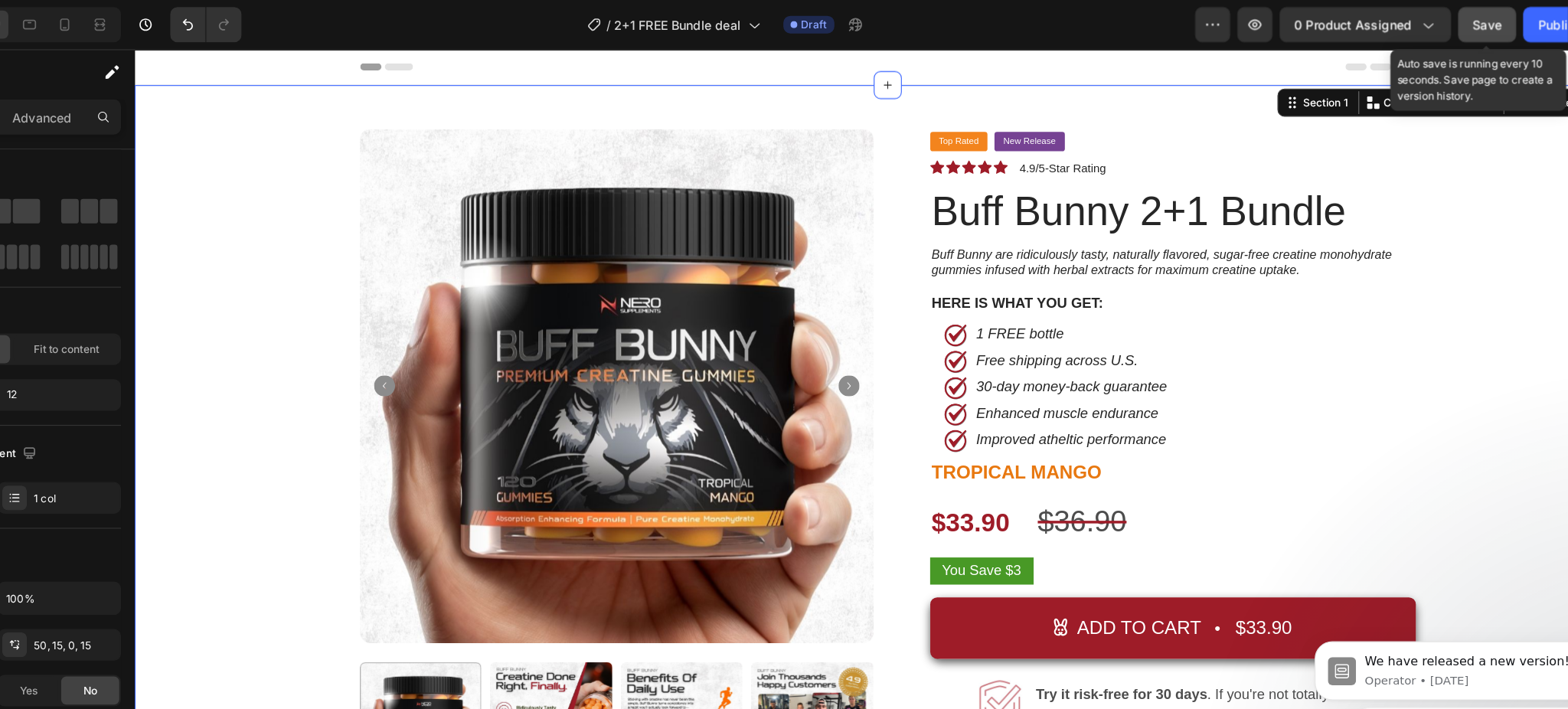
click at [1422, 18] on button "Save" at bounding box center [1434, 21] width 51 height 31
click at [1430, 27] on span "Save" at bounding box center [1435, 22] width 25 height 13
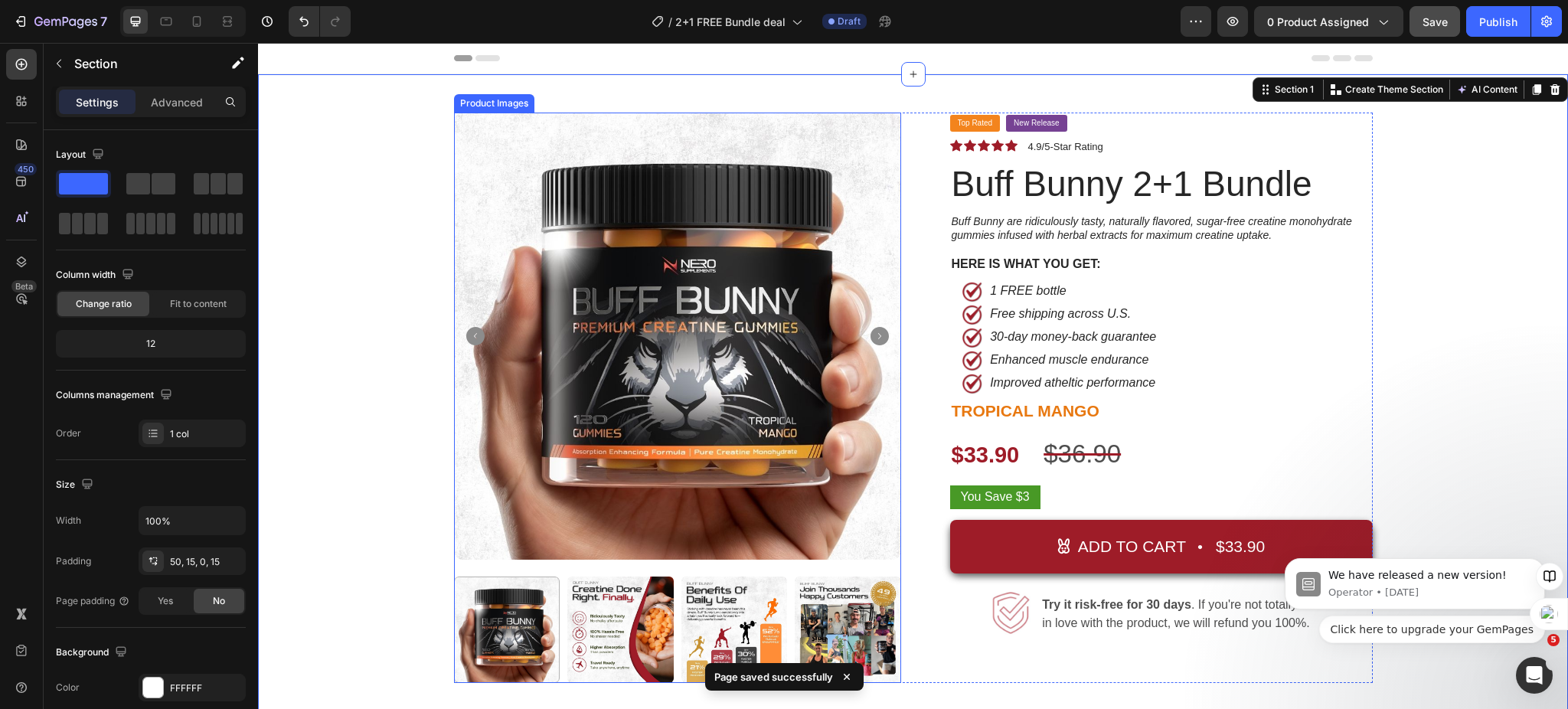
click at [549, 178] on img at bounding box center [678, 336] width 448 height 448
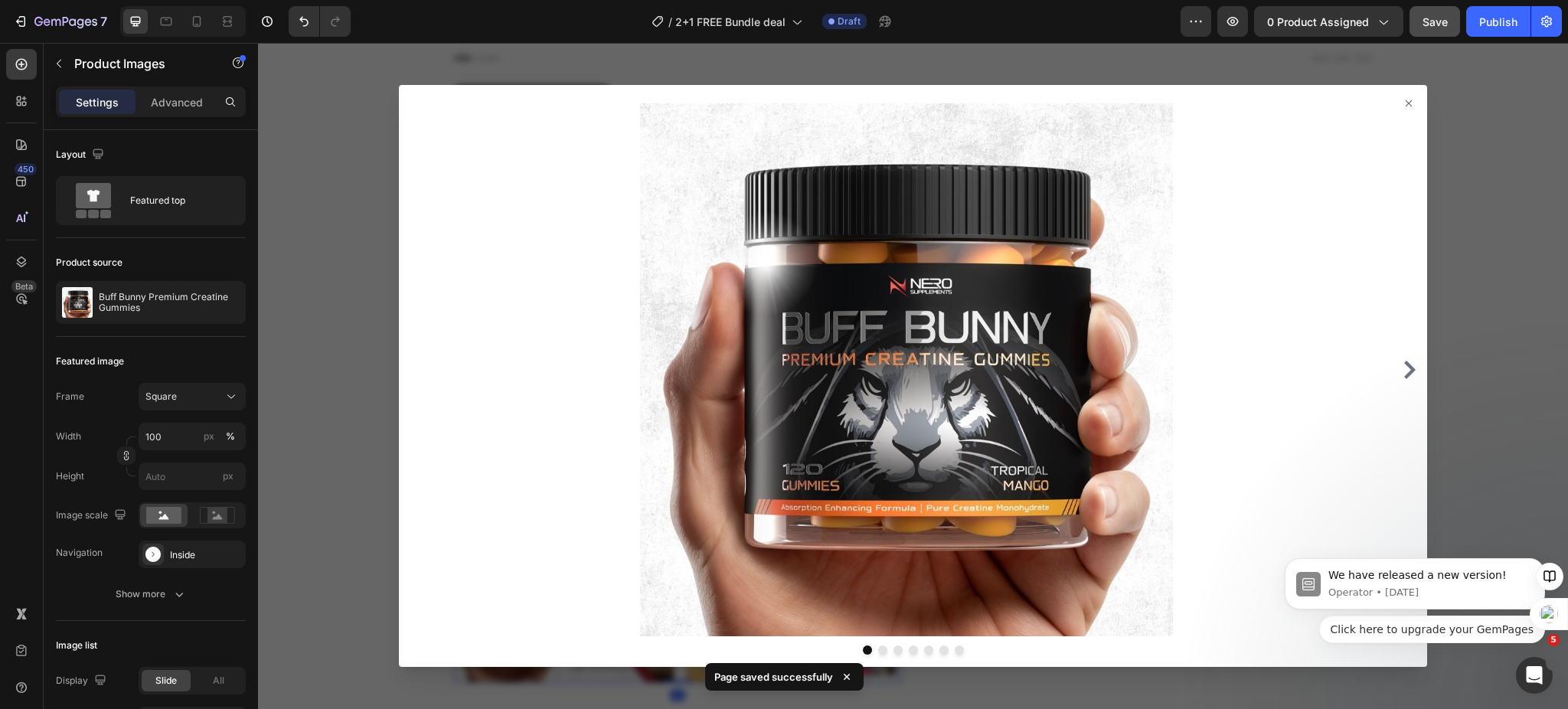
click at [1424, 265] on div at bounding box center [912, 376] width 1310 height 666
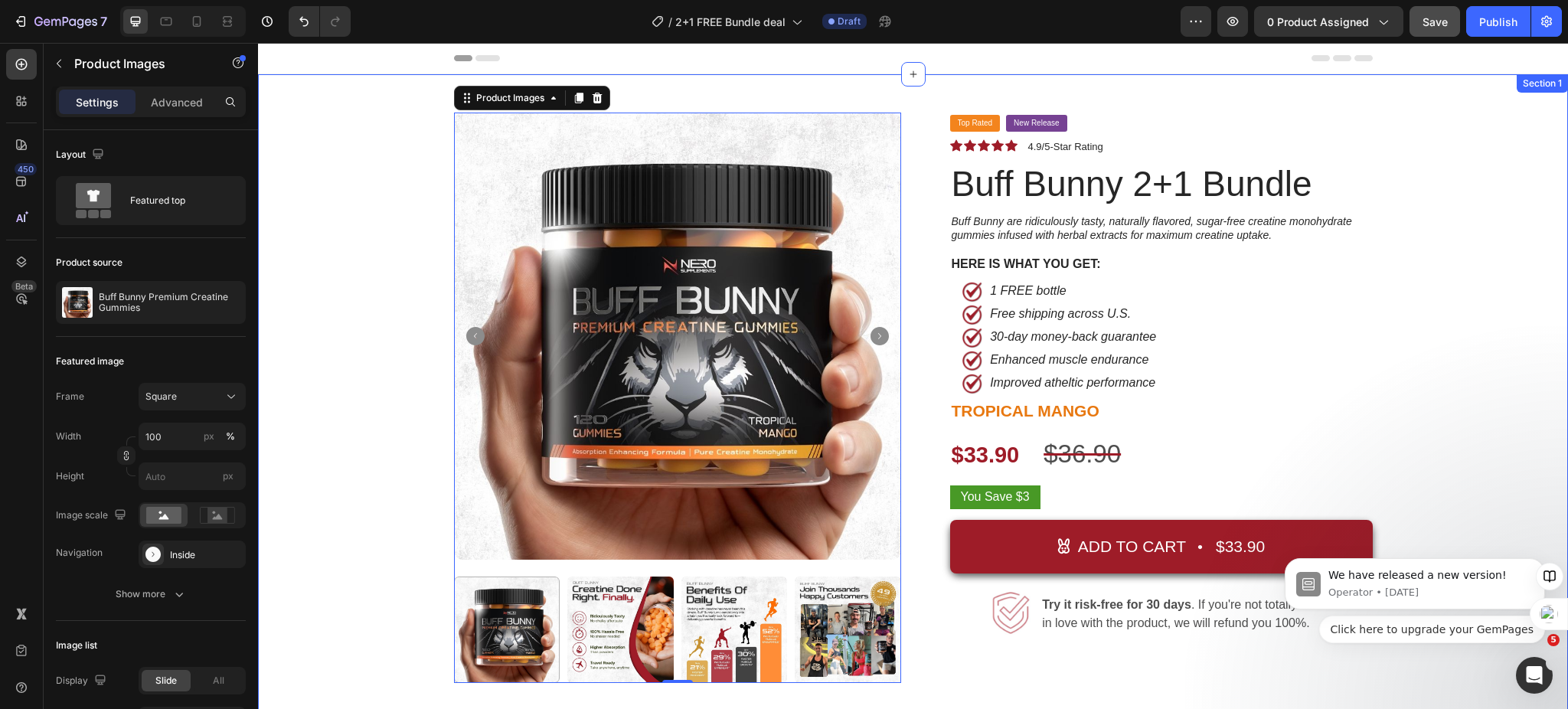
click at [395, 240] on div "Product Images 0 Top Rated Button New Release Button Row Icon Icon Icon Icon Ic…" at bounding box center [912, 505] width 1287 height 784
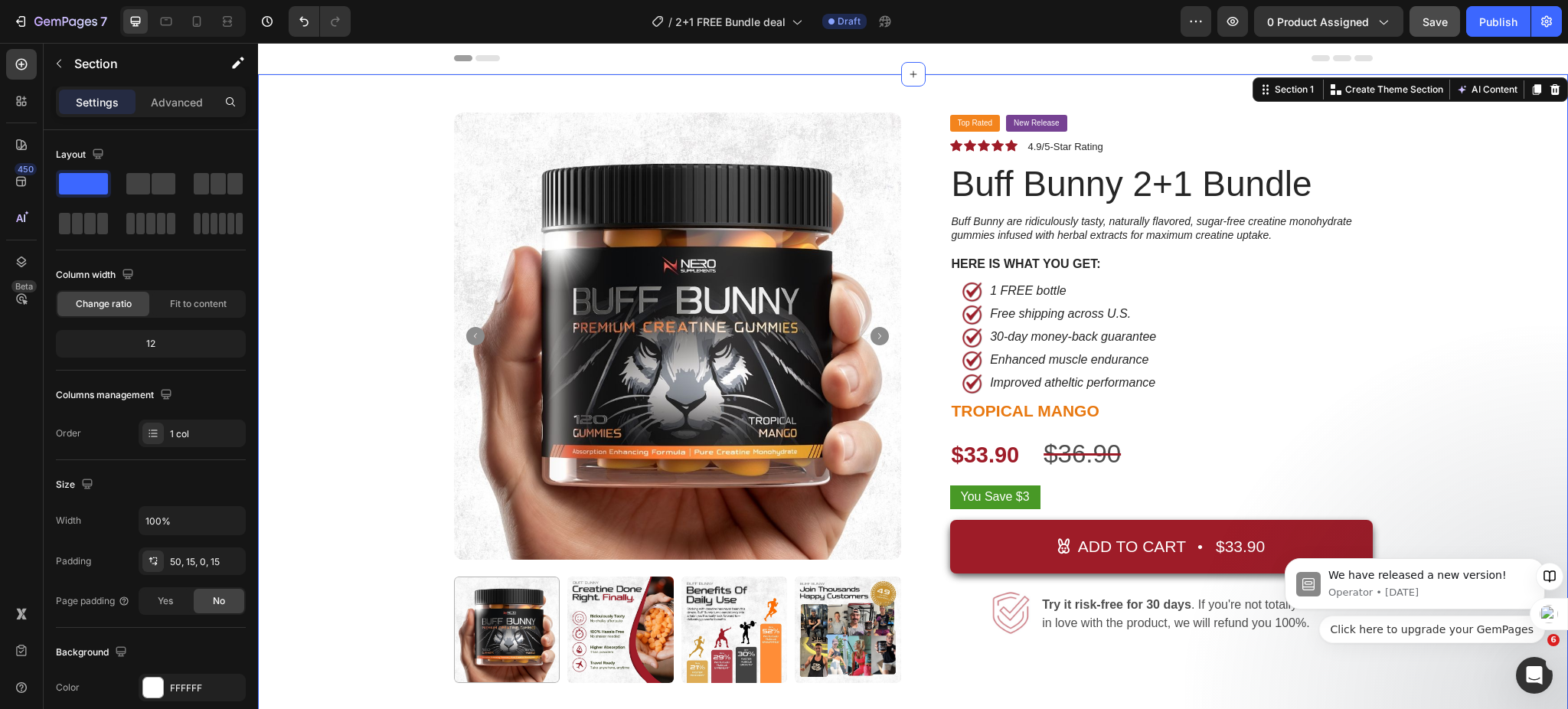
click at [556, 248] on img at bounding box center [678, 336] width 448 height 448
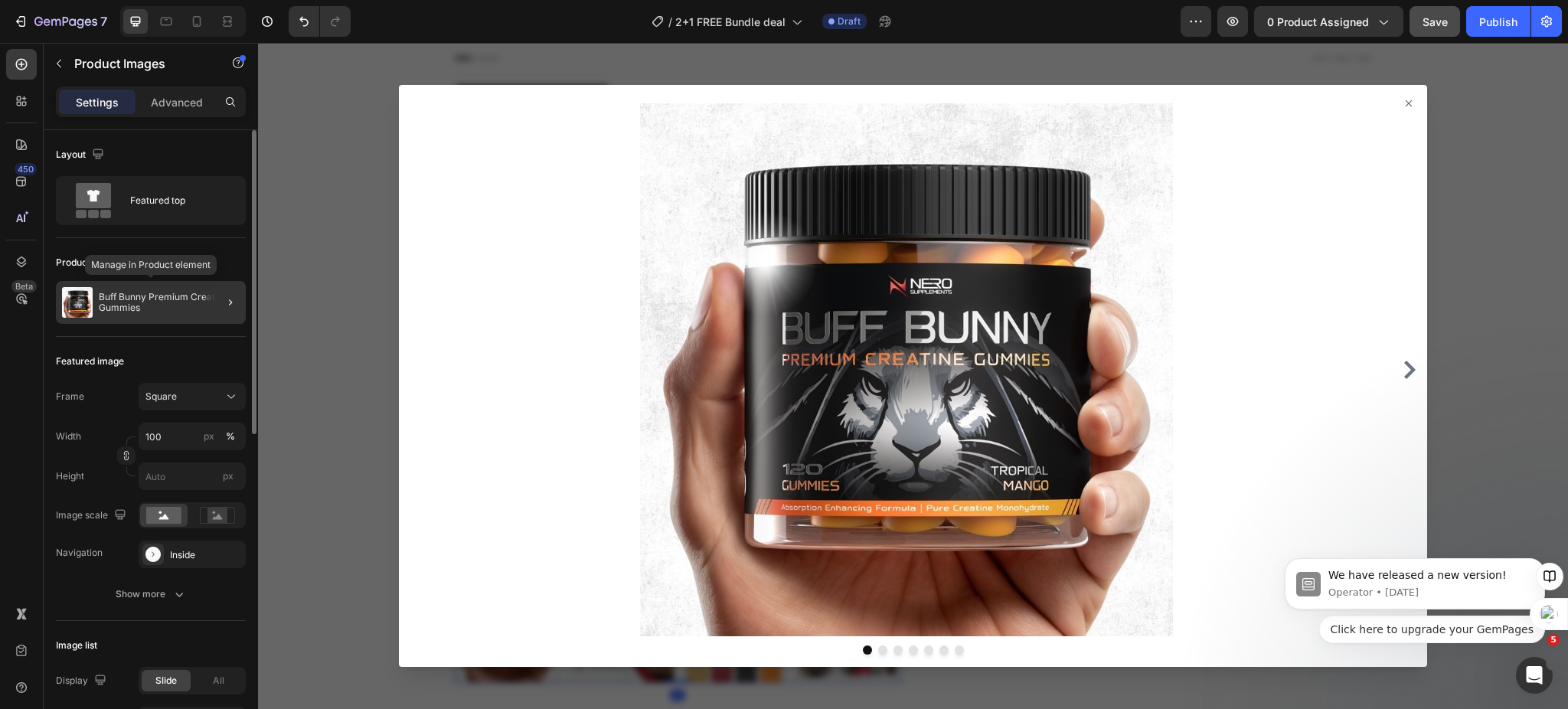
click at [137, 305] on p "Buff Bunny Premium Creatine Gummies" at bounding box center [170, 302] width 141 height 21
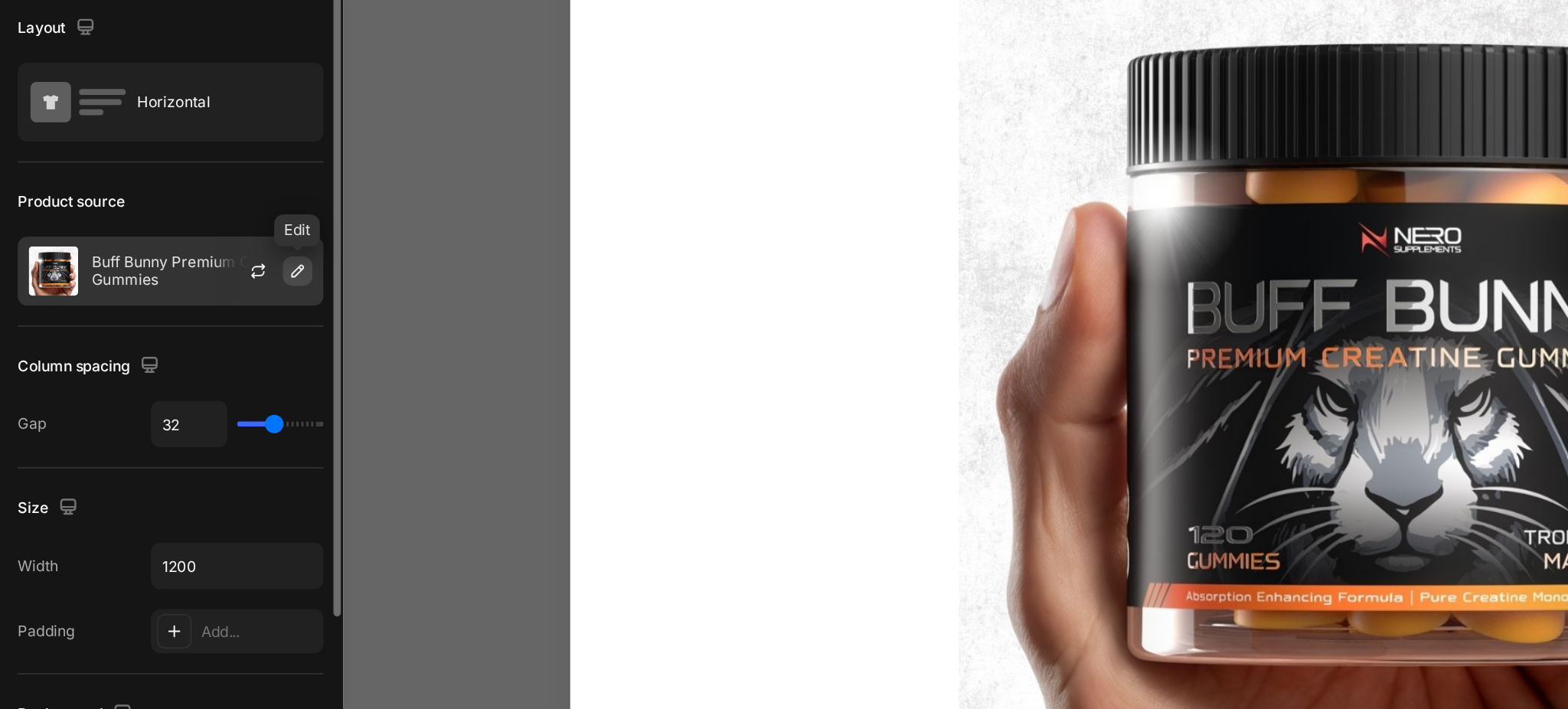
click at [226, 309] on icon "button" at bounding box center [230, 305] width 8 height 8
